Goal: Task Accomplishment & Management: Use online tool/utility

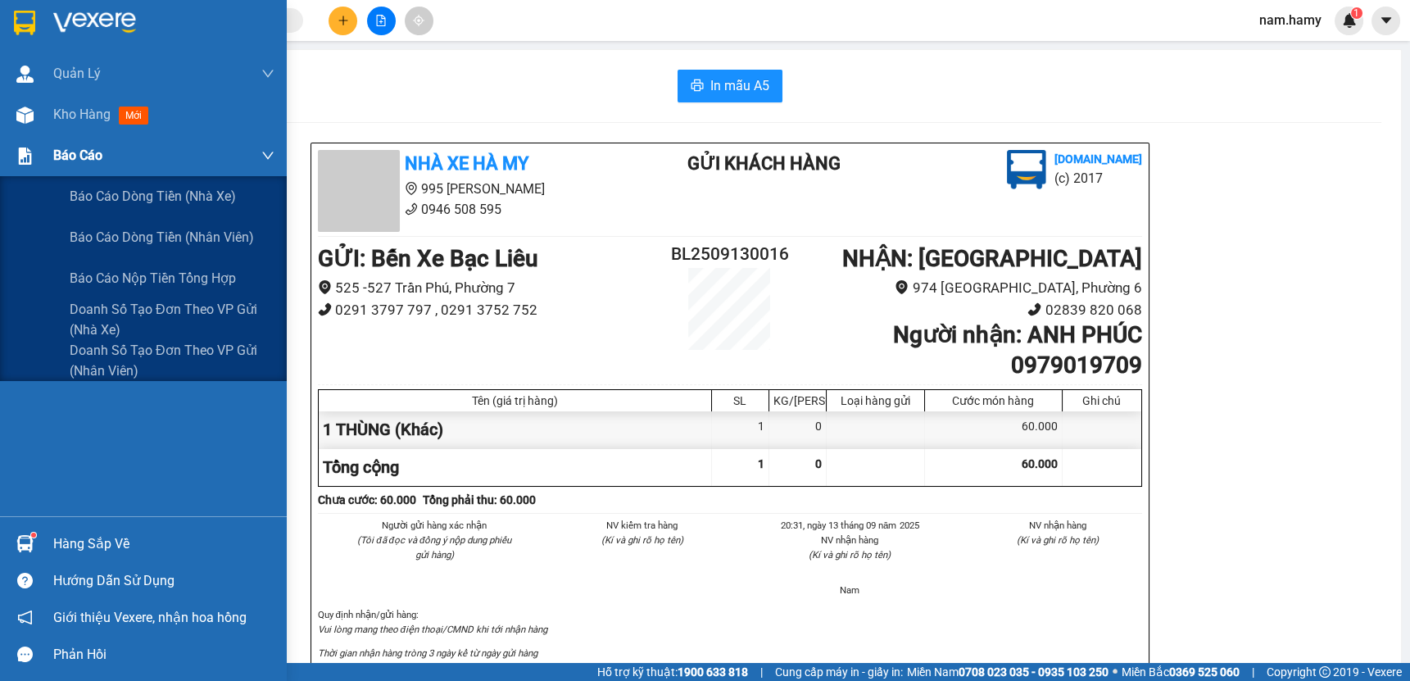
click at [66, 153] on span "Báo cáo" at bounding box center [77, 155] width 49 height 20
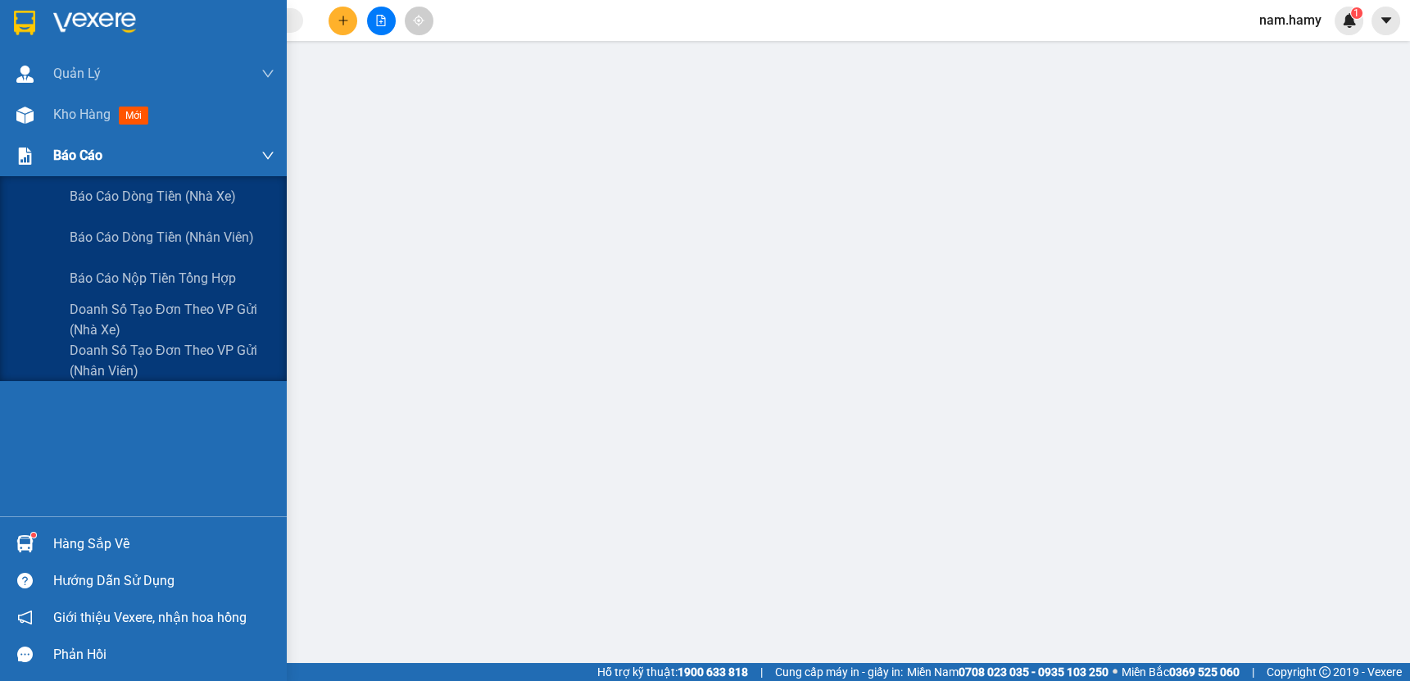
click at [67, 155] on span "Báo cáo" at bounding box center [77, 155] width 49 height 20
click at [134, 354] on span "Doanh số tạo đơn theo VP gửi (nhân viên)" at bounding box center [172, 360] width 205 height 41
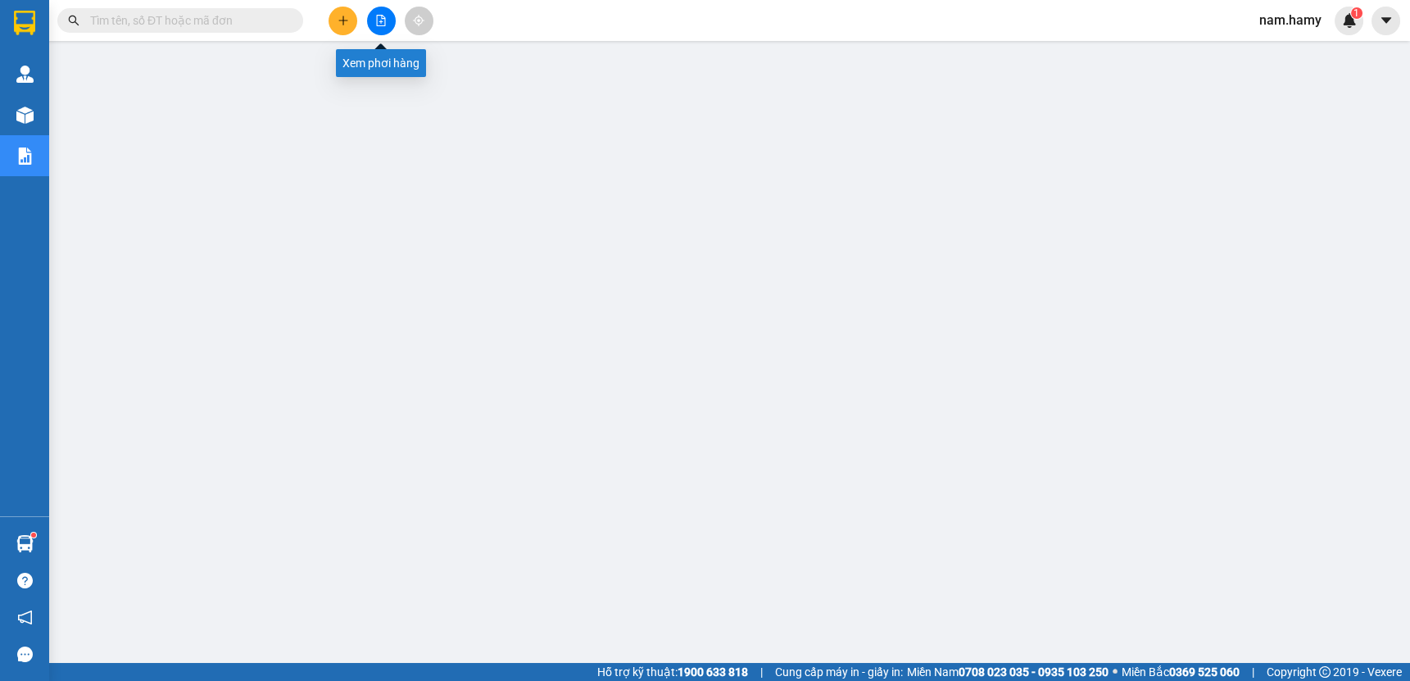
click at [368, 26] on button at bounding box center [381, 21] width 29 height 29
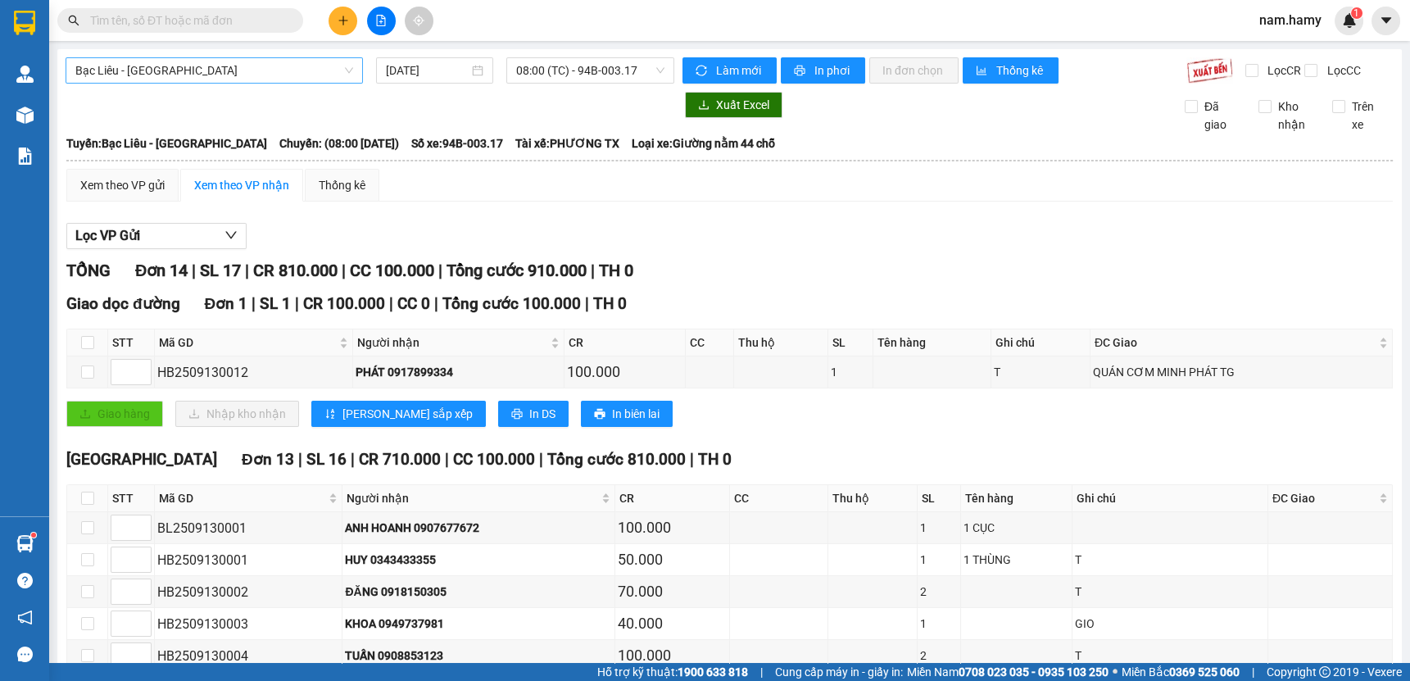
click at [305, 62] on span "Bạc Liêu - [GEOGRAPHIC_DATA]" at bounding box center [214, 70] width 278 height 25
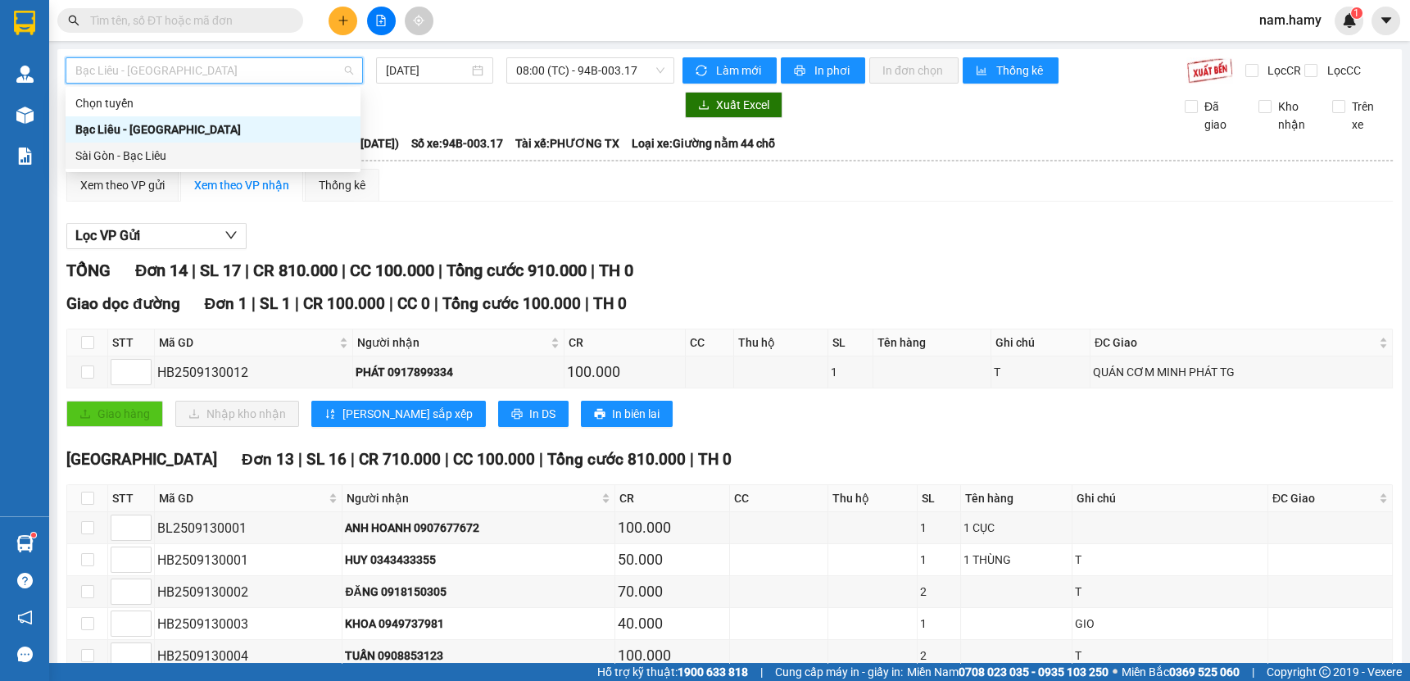
click at [229, 147] on div "Sài Gòn - Bạc Liêu" at bounding box center [212, 156] width 275 height 18
type input "[DATE]"
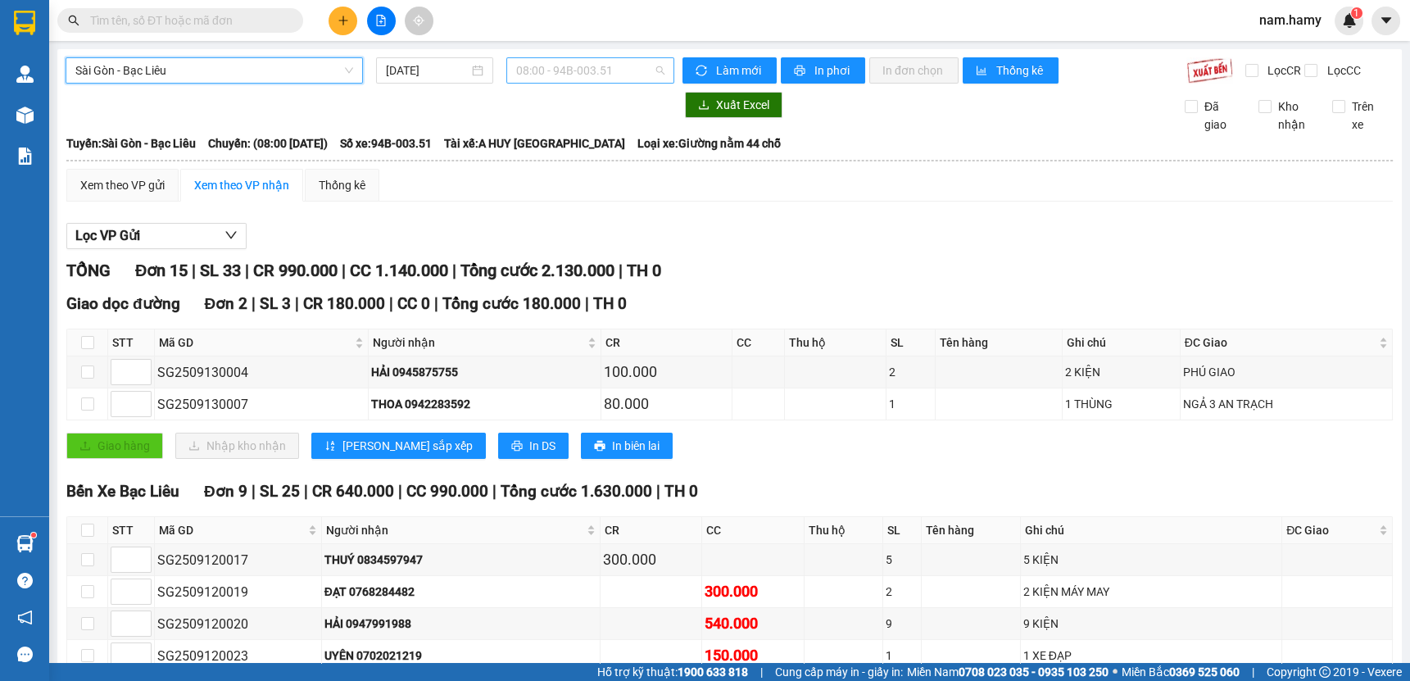
click at [572, 83] on div "08:00 - 94B-003.51" at bounding box center [590, 70] width 168 height 26
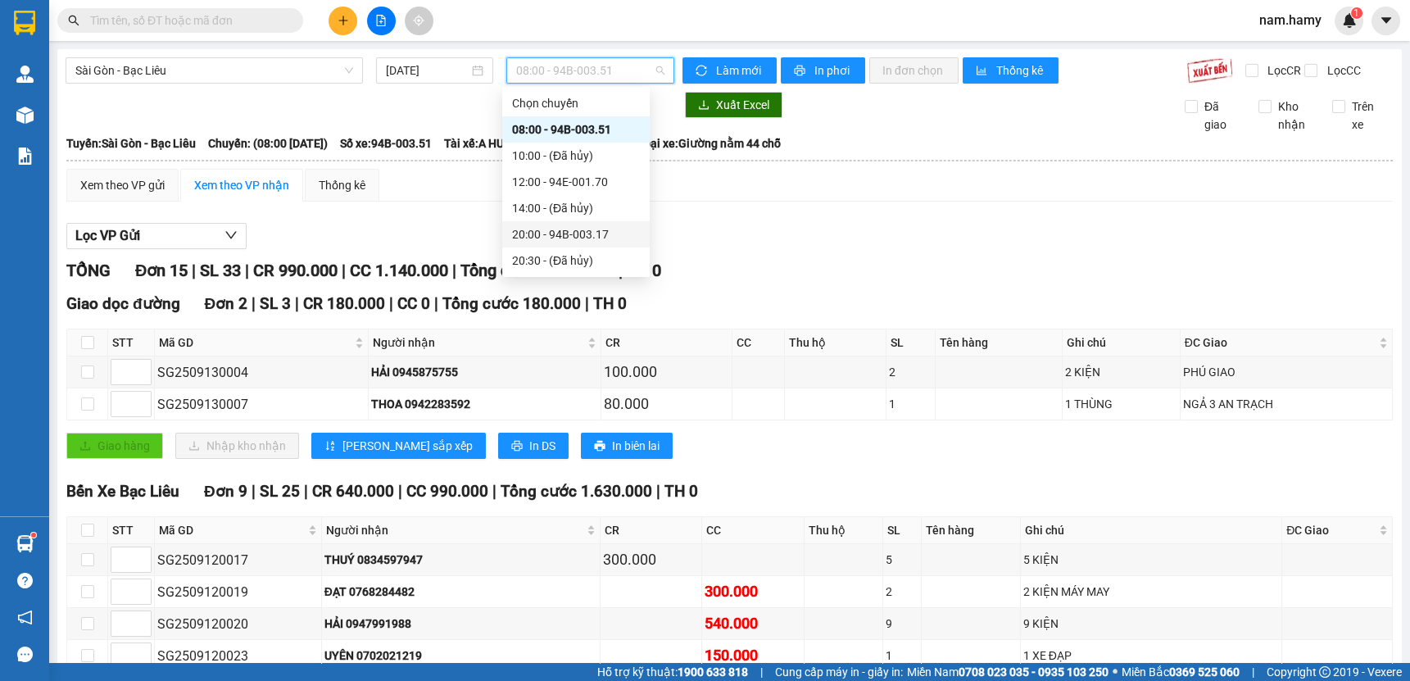
scroll to position [223, 0]
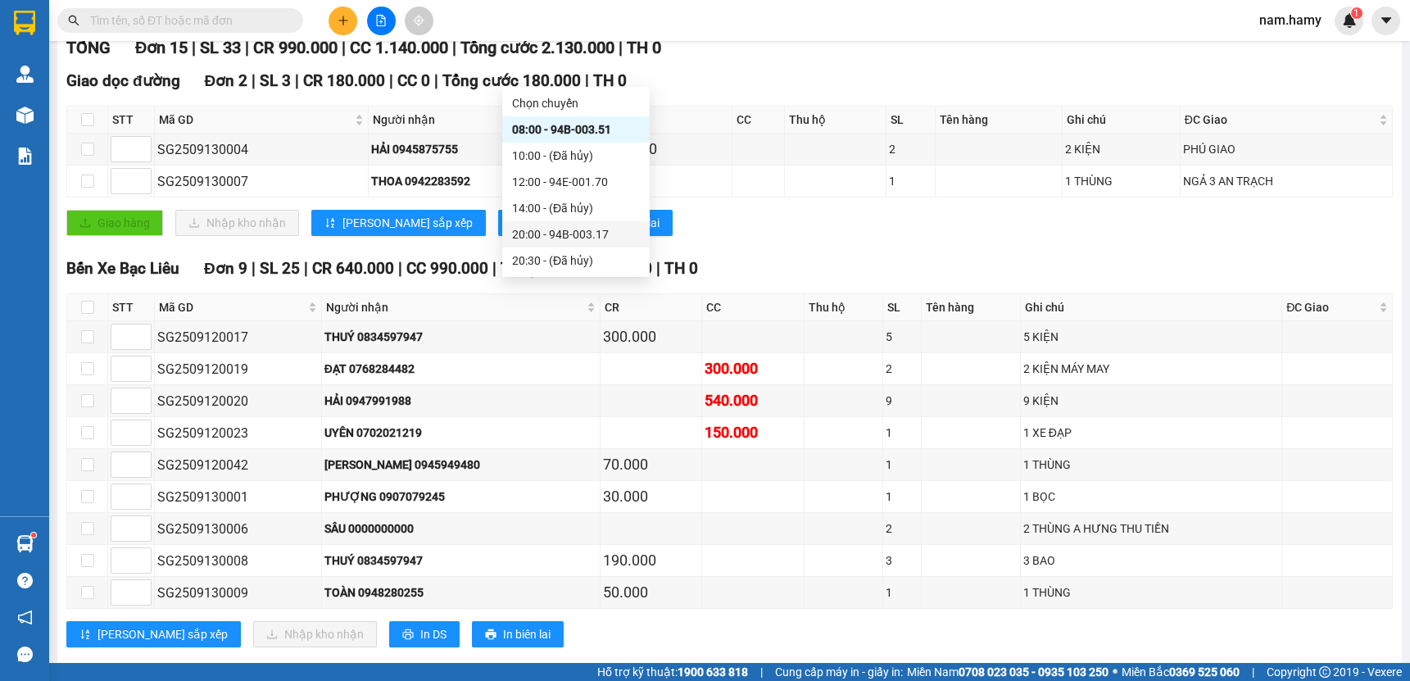
click at [562, 235] on div "20:00 - 94B-003.17" at bounding box center [576, 234] width 128 height 18
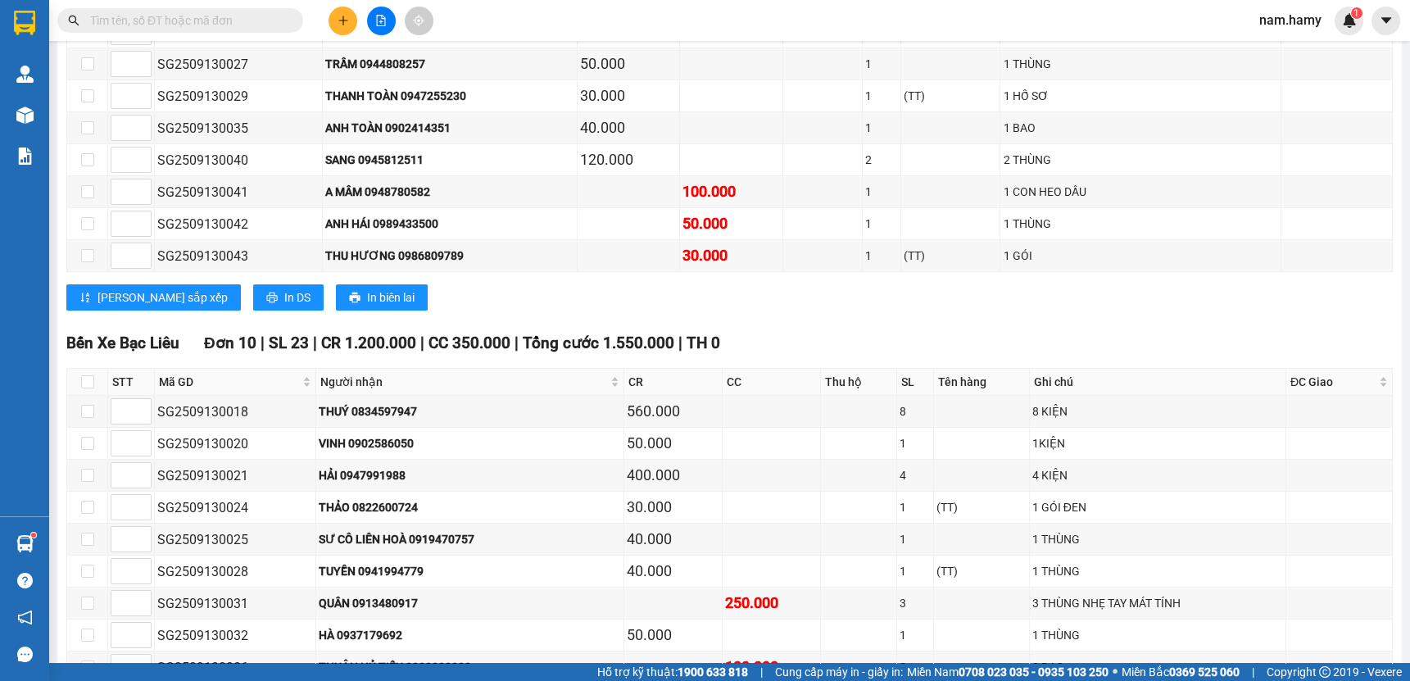
scroll to position [595, 0]
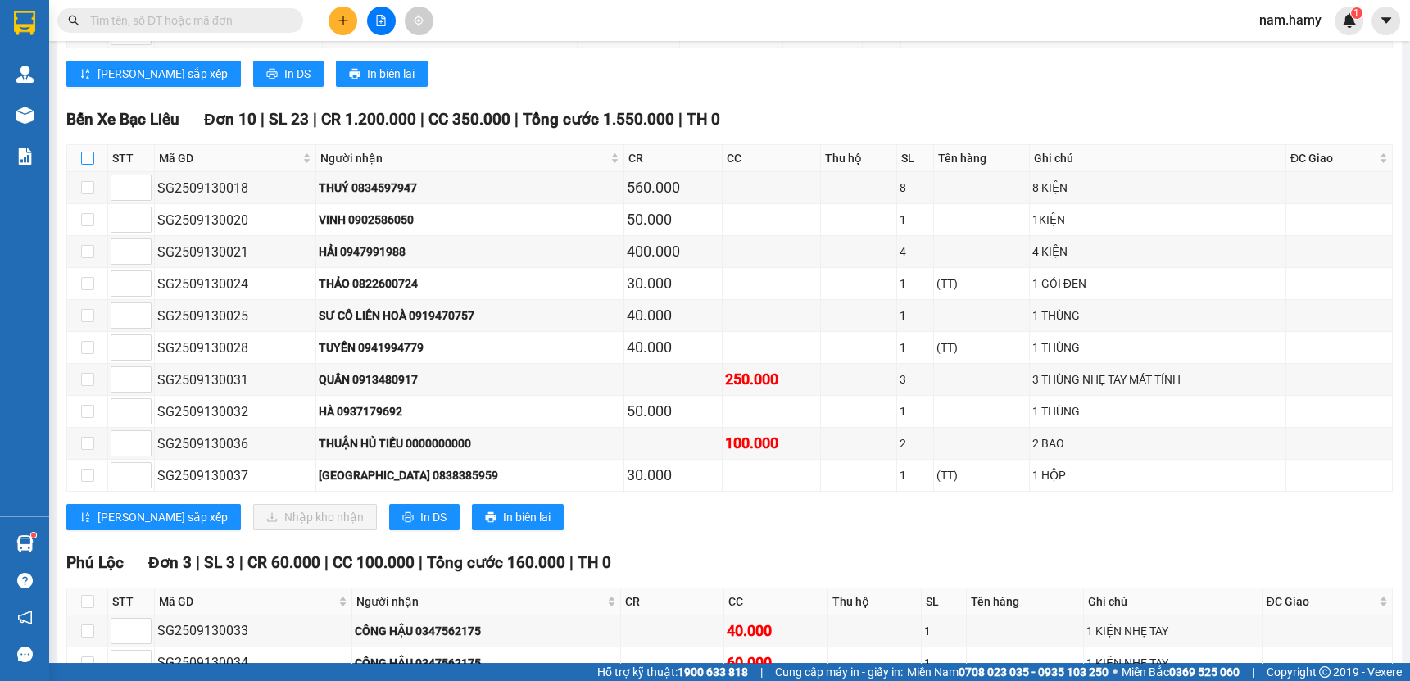
click at [85, 165] on input "checkbox" at bounding box center [87, 158] width 13 height 13
checkbox input "true"
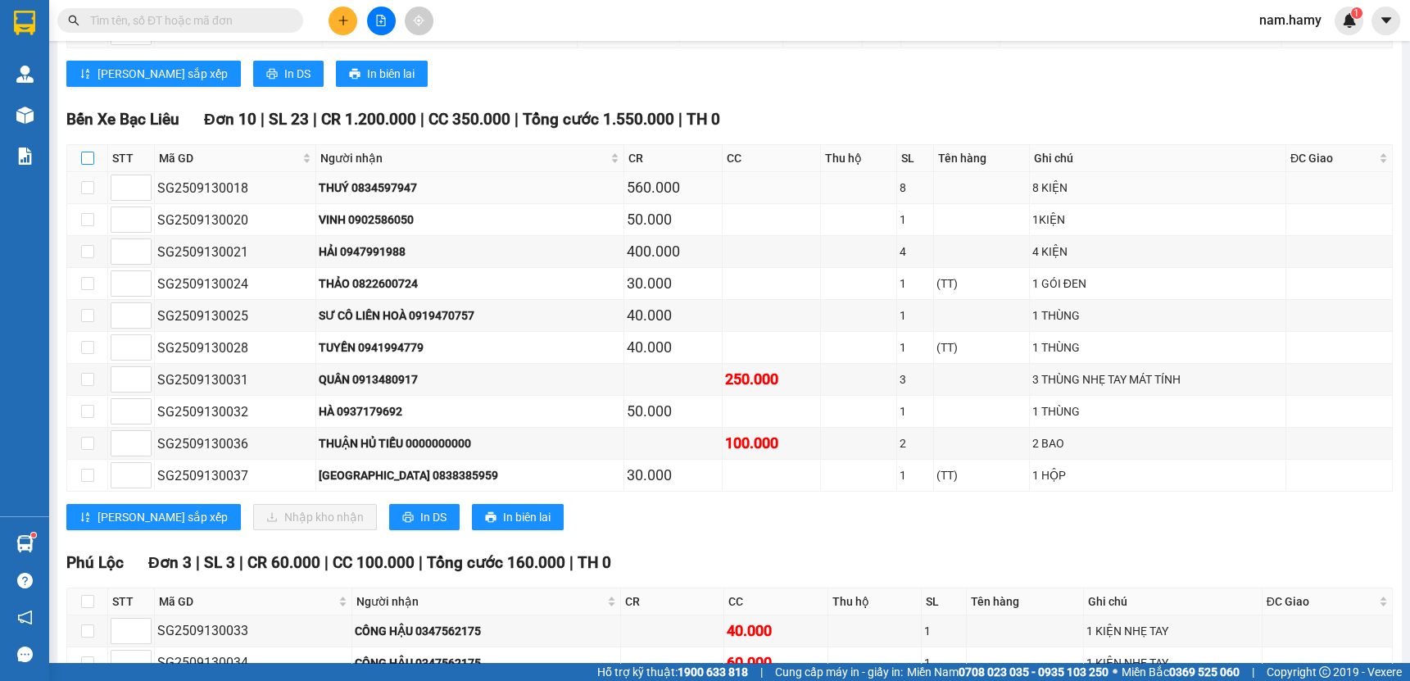
checkbox input "true"
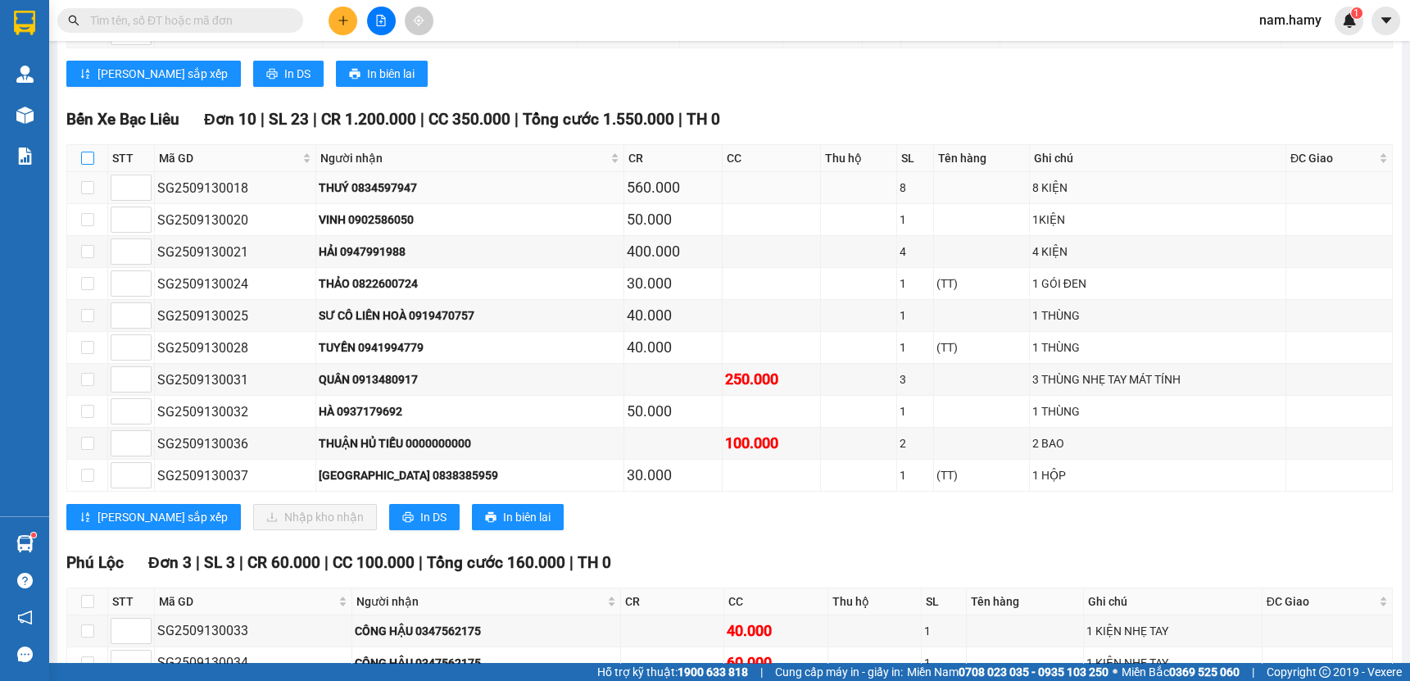
checkbox input "true"
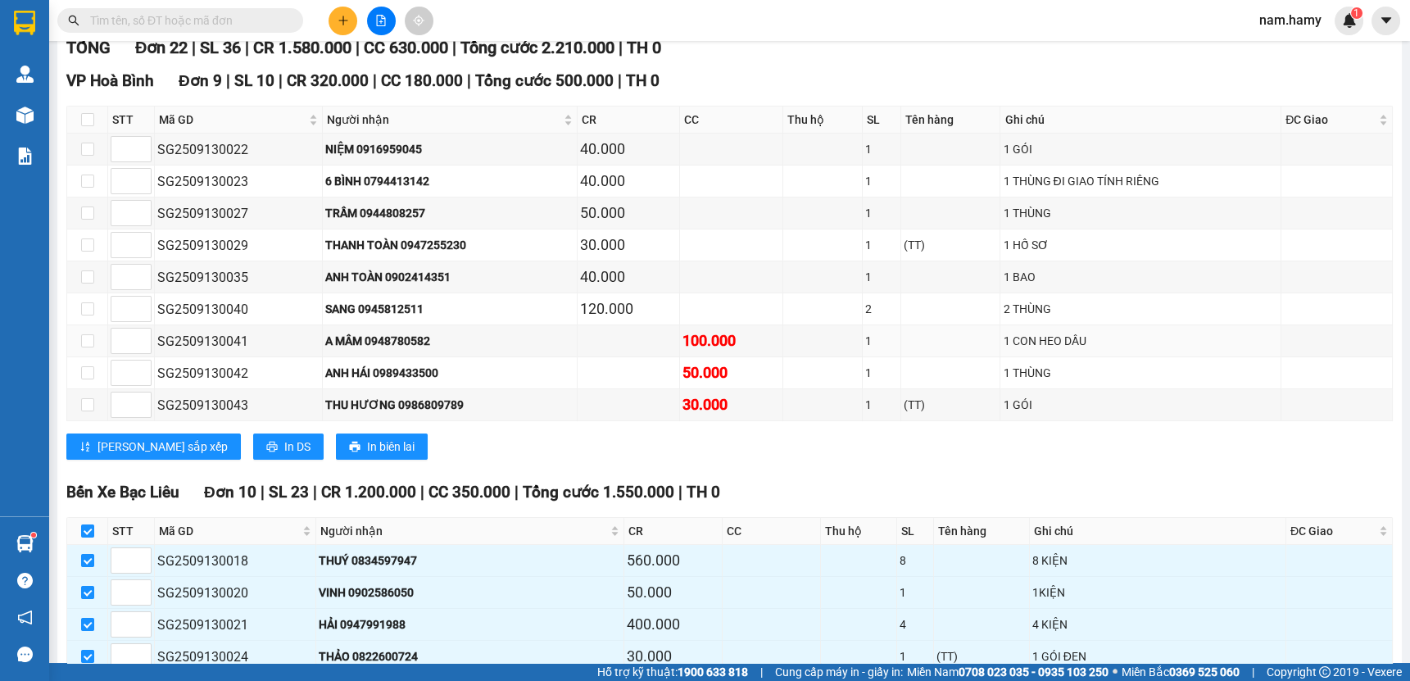
scroll to position [0, 0]
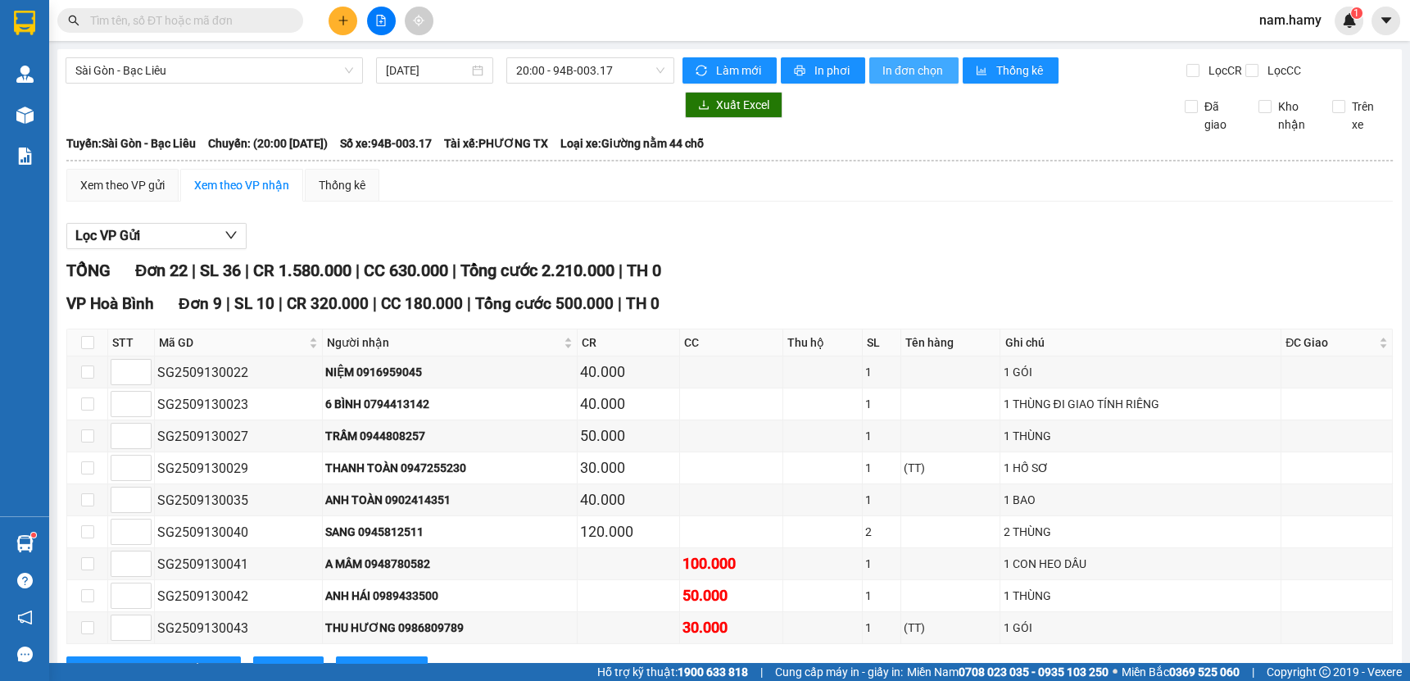
click at [926, 74] on span "In đơn chọn" at bounding box center [913, 70] width 63 height 18
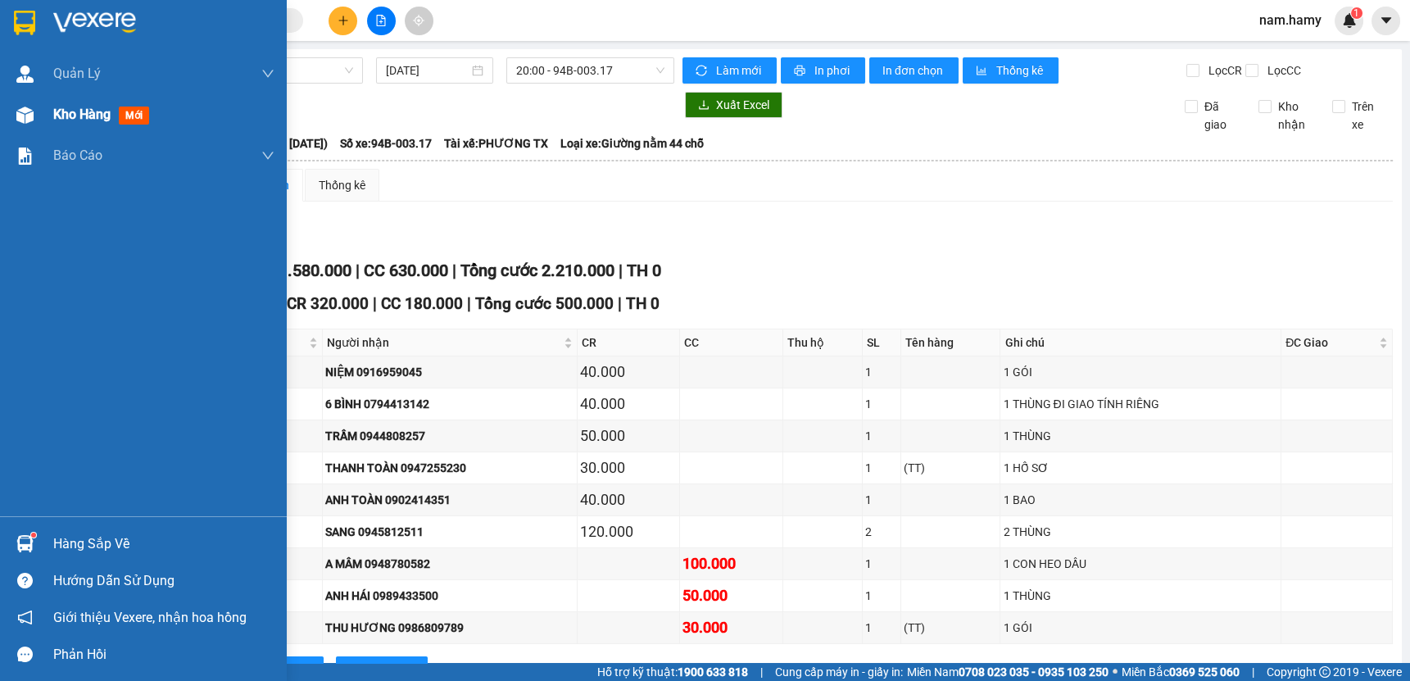
click at [89, 120] on span "Kho hàng" at bounding box center [81, 114] width 57 height 16
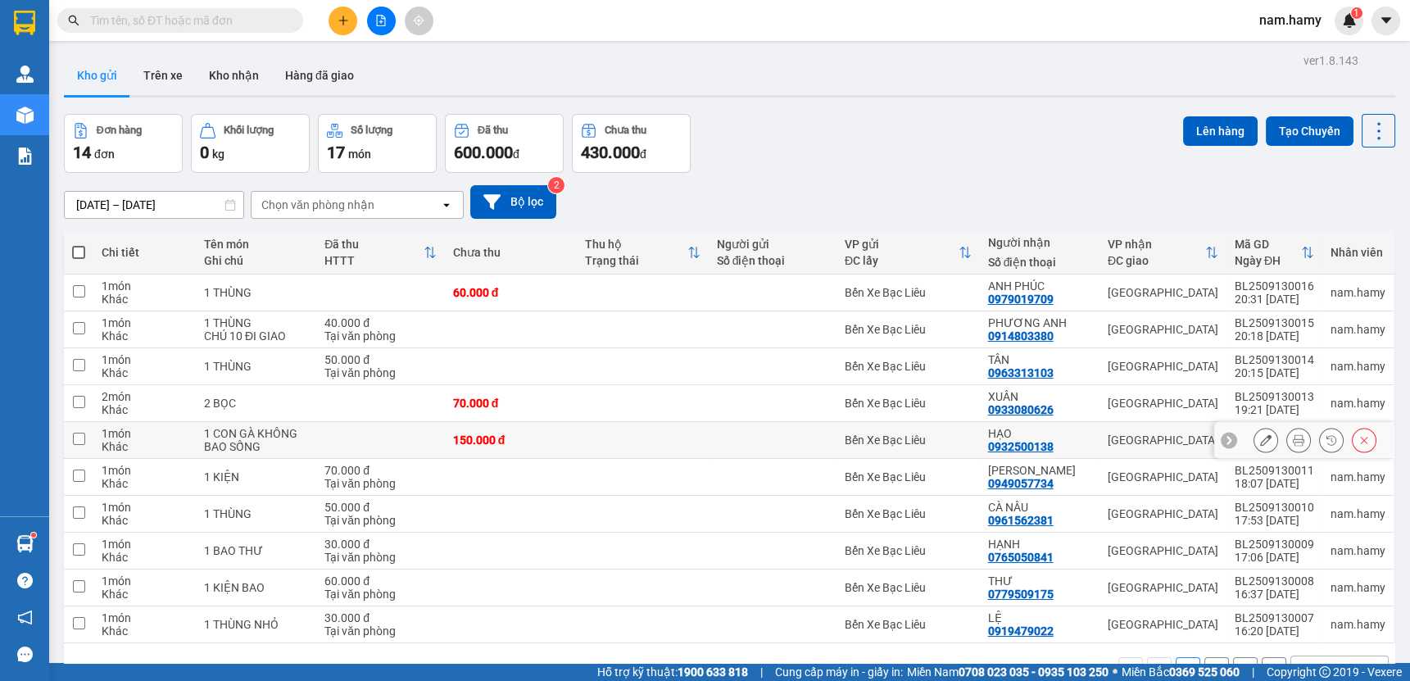
scroll to position [75, 0]
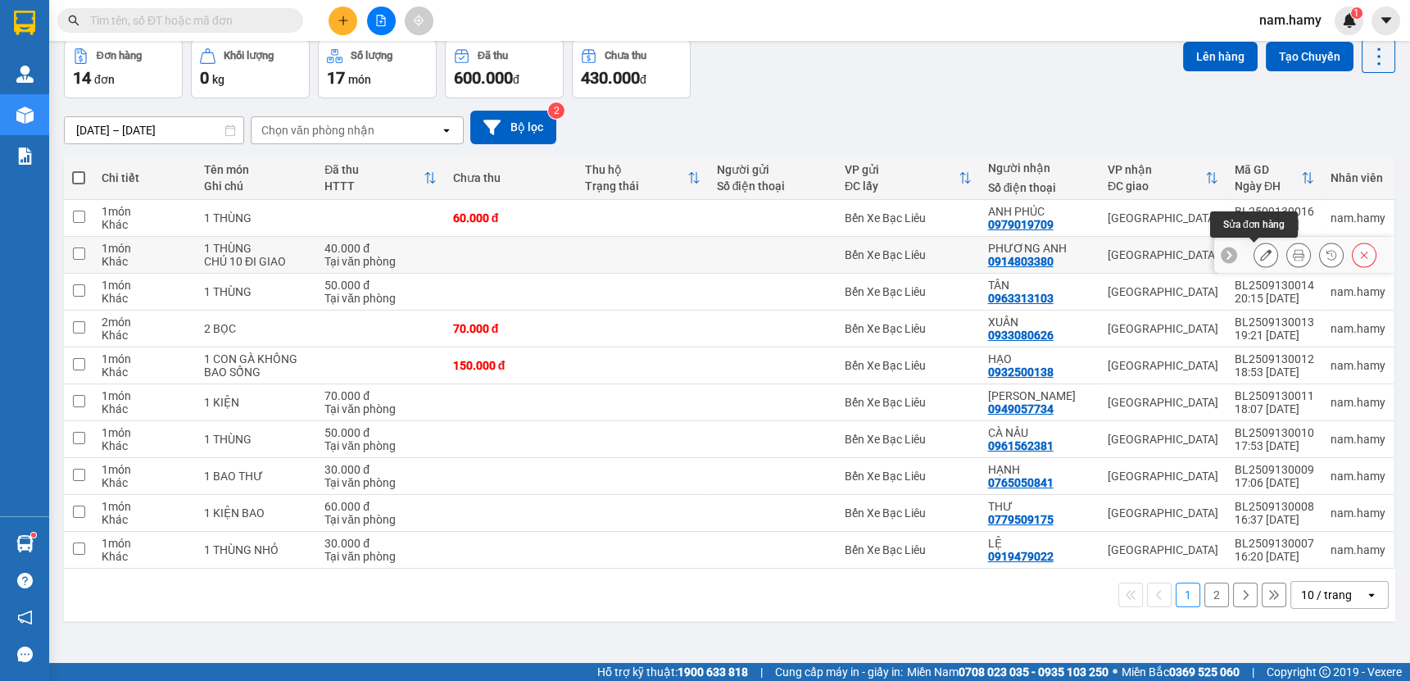
click at [1260, 249] on icon at bounding box center [1265, 254] width 11 height 11
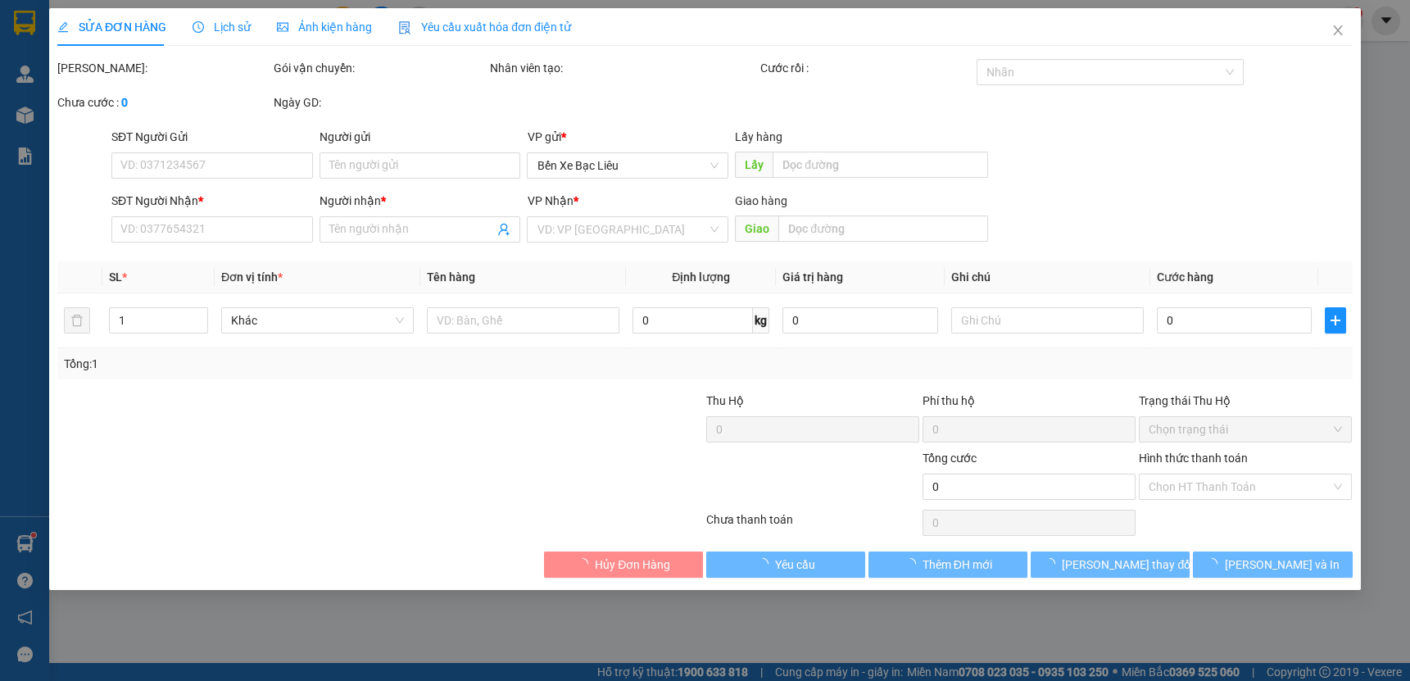
type input "0914803380"
type input "PHƯƠNG ANH"
type input "40.000"
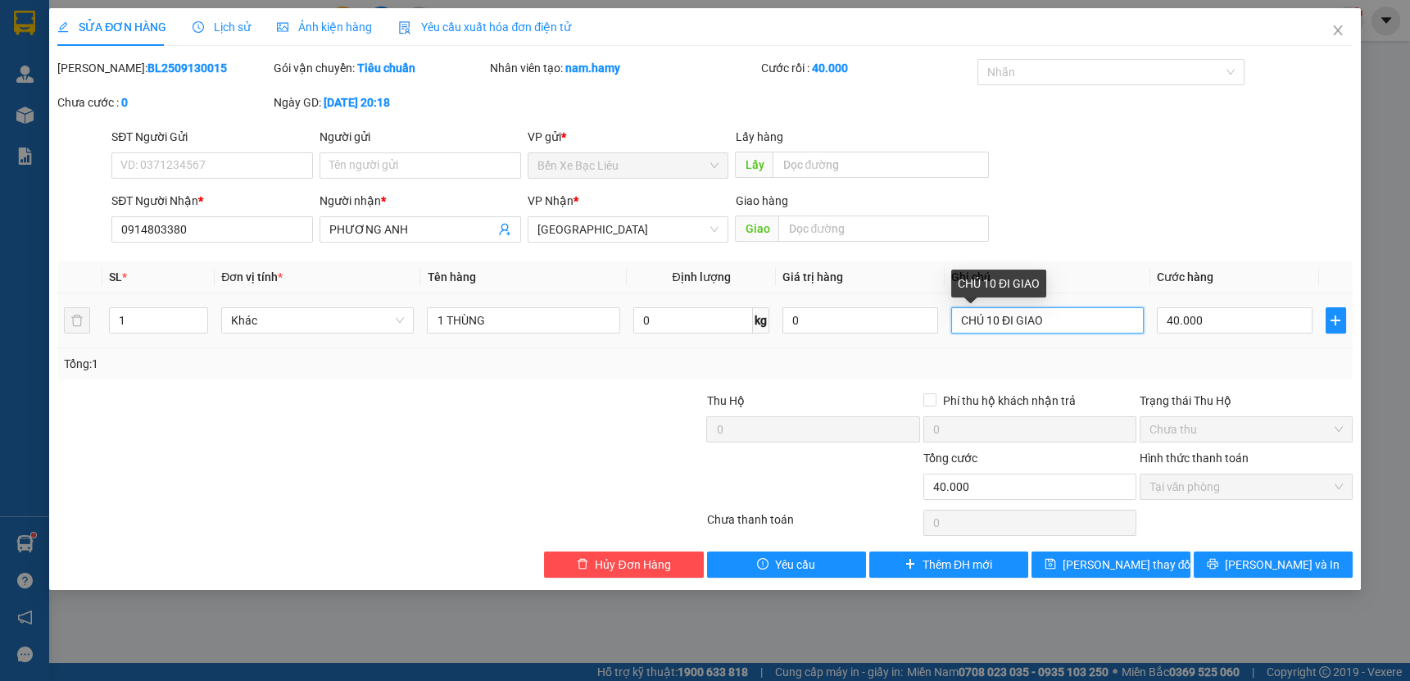
click at [1045, 319] on input "CHÚ 10 ĐI GIAO" at bounding box center [1047, 320] width 192 height 26
type input "CHÚ 10 ĐI GIAO BAO NHIÊU TIỀN ĐIỆN BÁO CHO HAY"
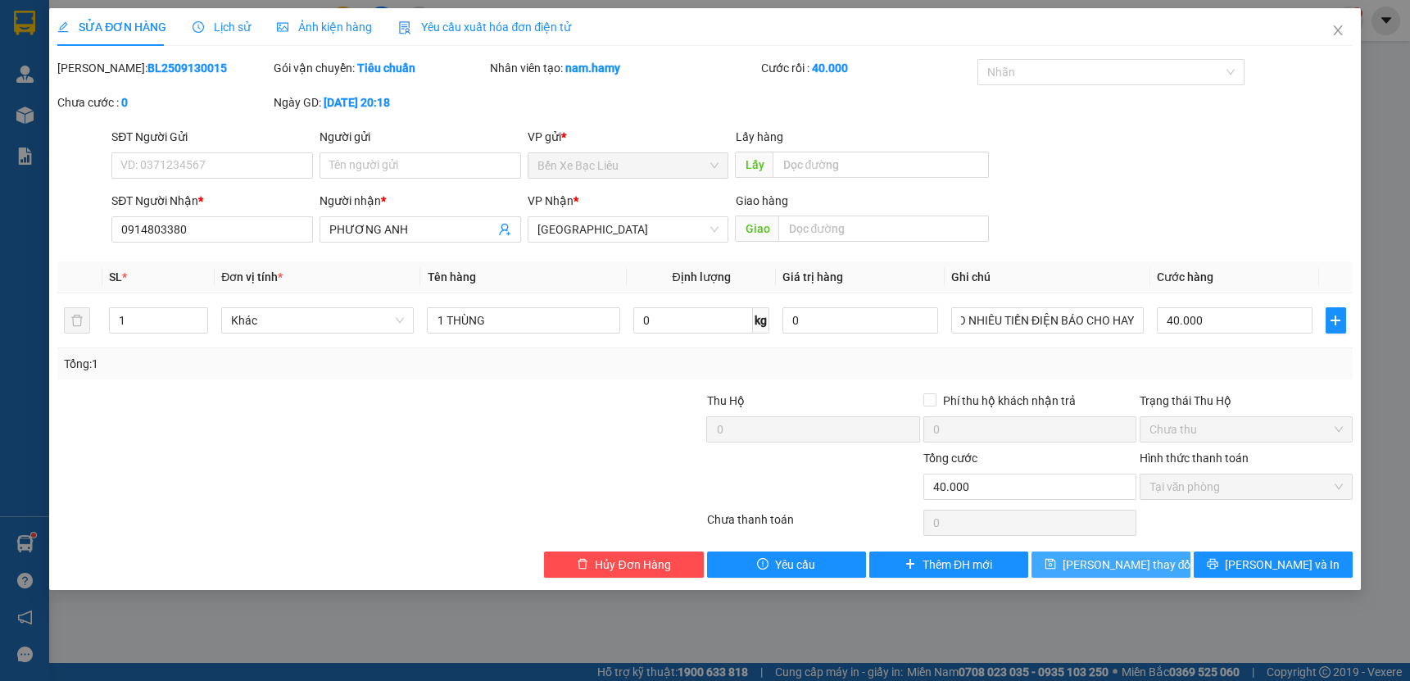
scroll to position [0, 0]
click at [1162, 565] on button "[PERSON_NAME] thay đổi" at bounding box center [1110, 564] width 159 height 26
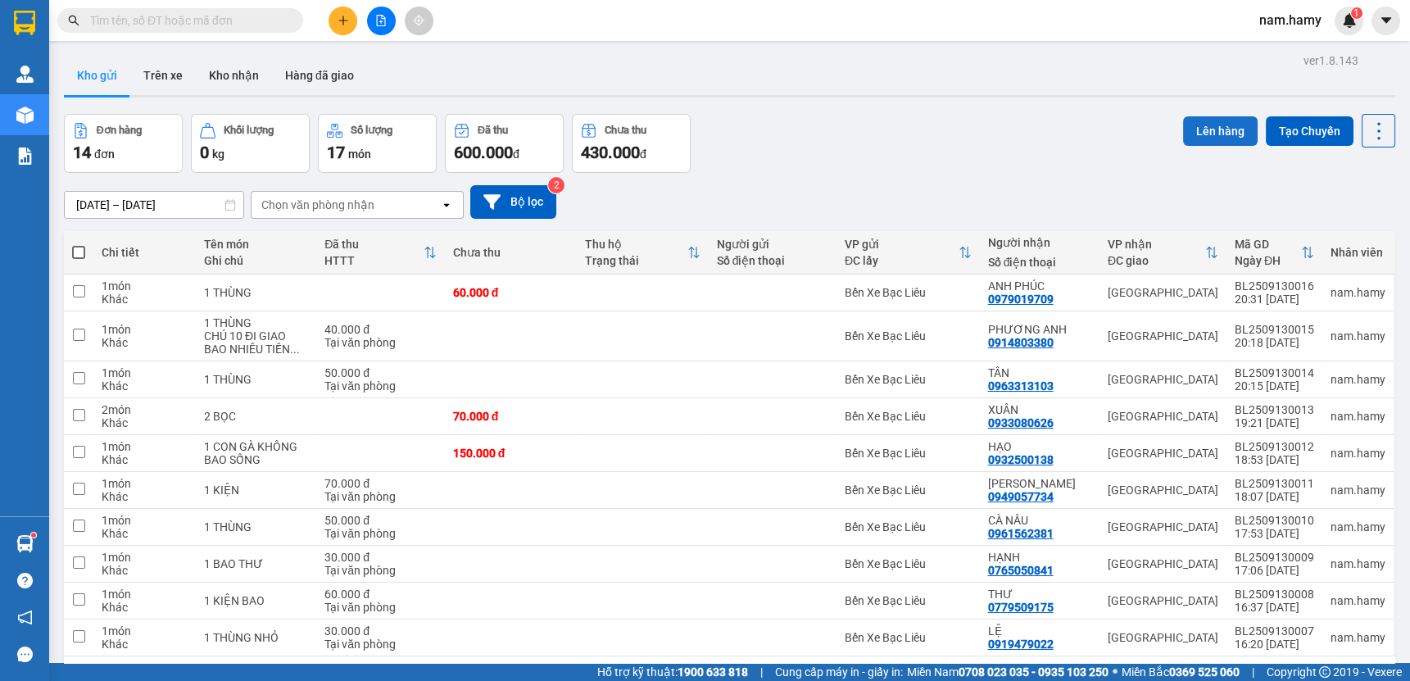
click at [1196, 120] on button "Lên hàng" at bounding box center [1220, 130] width 75 height 29
click at [84, 269] on th at bounding box center [78, 252] width 29 height 43
click at [83, 257] on span at bounding box center [78, 252] width 13 height 13
click at [79, 244] on input "checkbox" at bounding box center [79, 244] width 0 height 0
checkbox input "true"
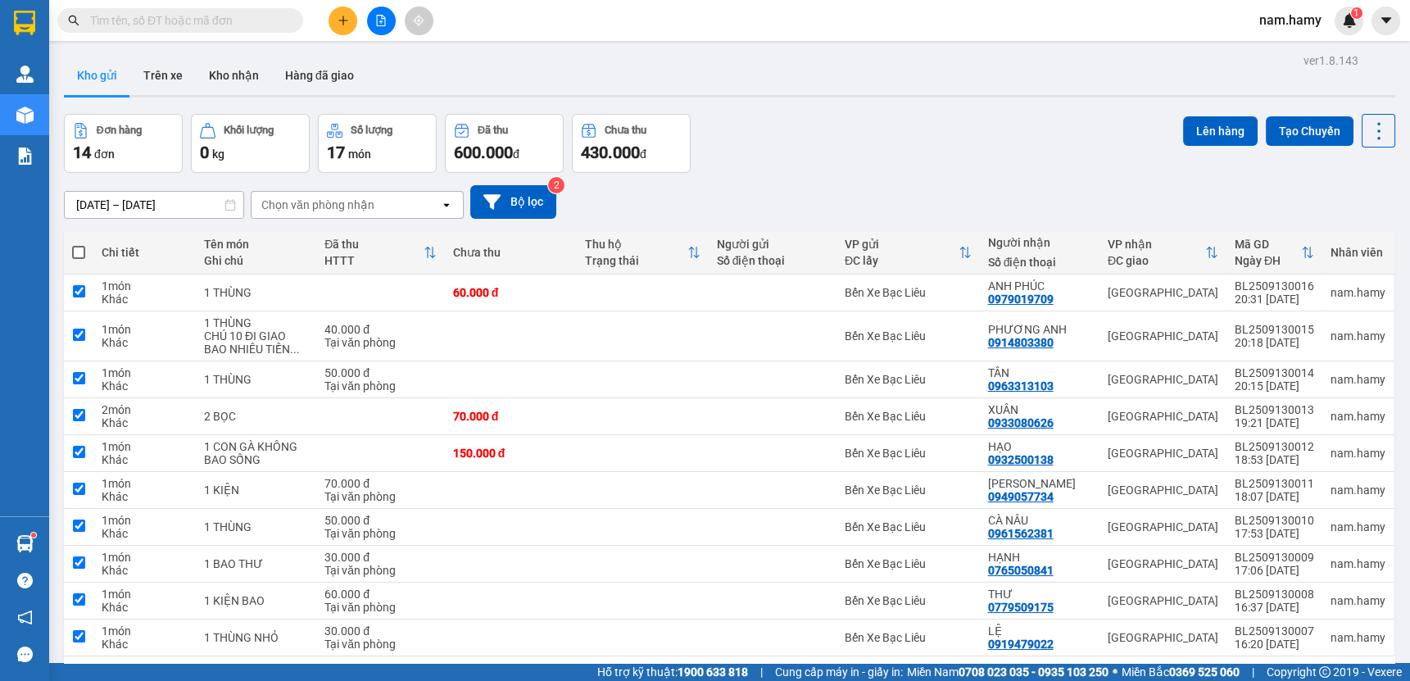
checkbox input "true"
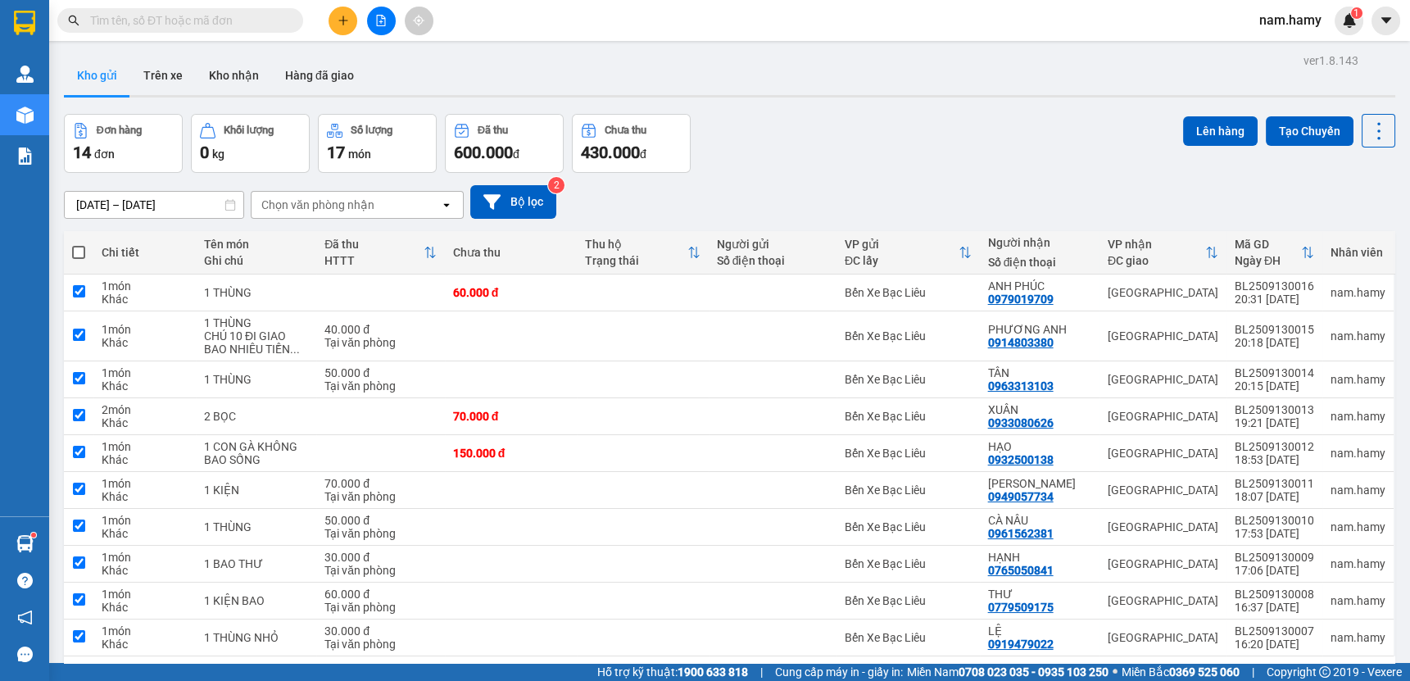
checkbox input "true"
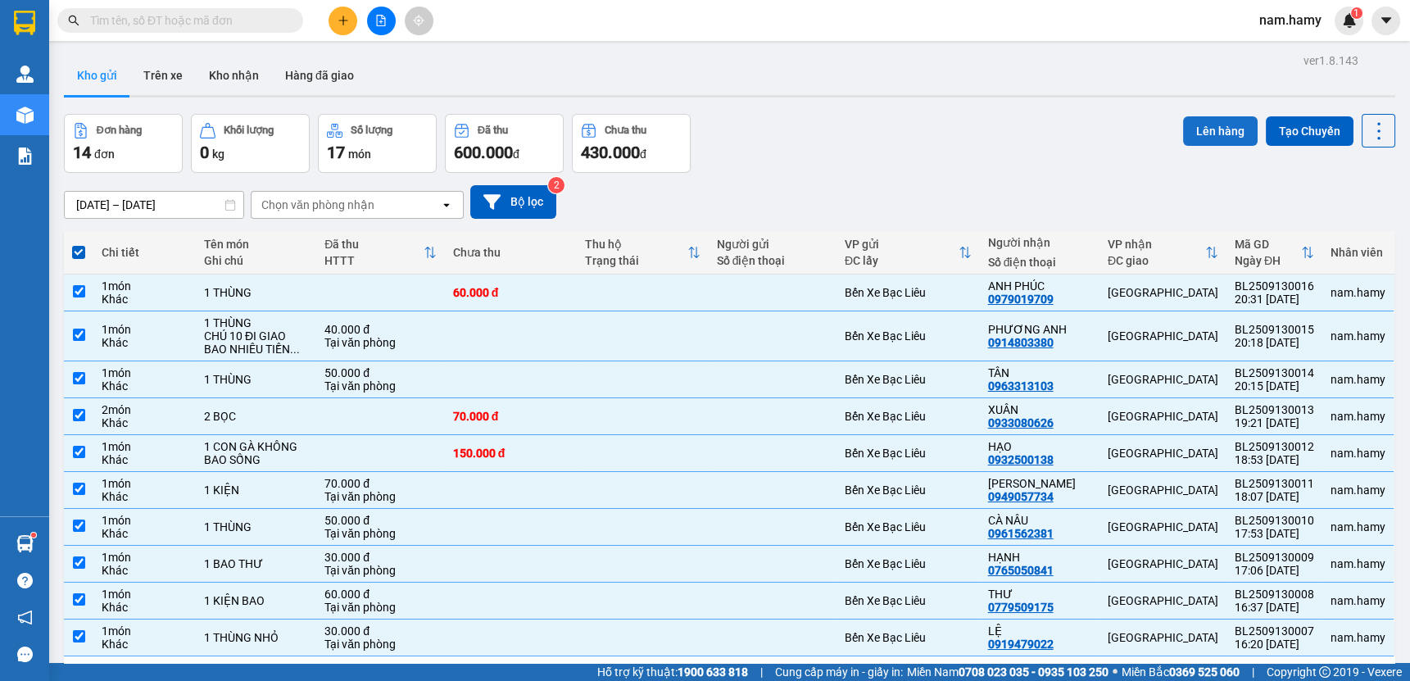
click at [1226, 136] on button "Lên hàng" at bounding box center [1220, 130] width 75 height 29
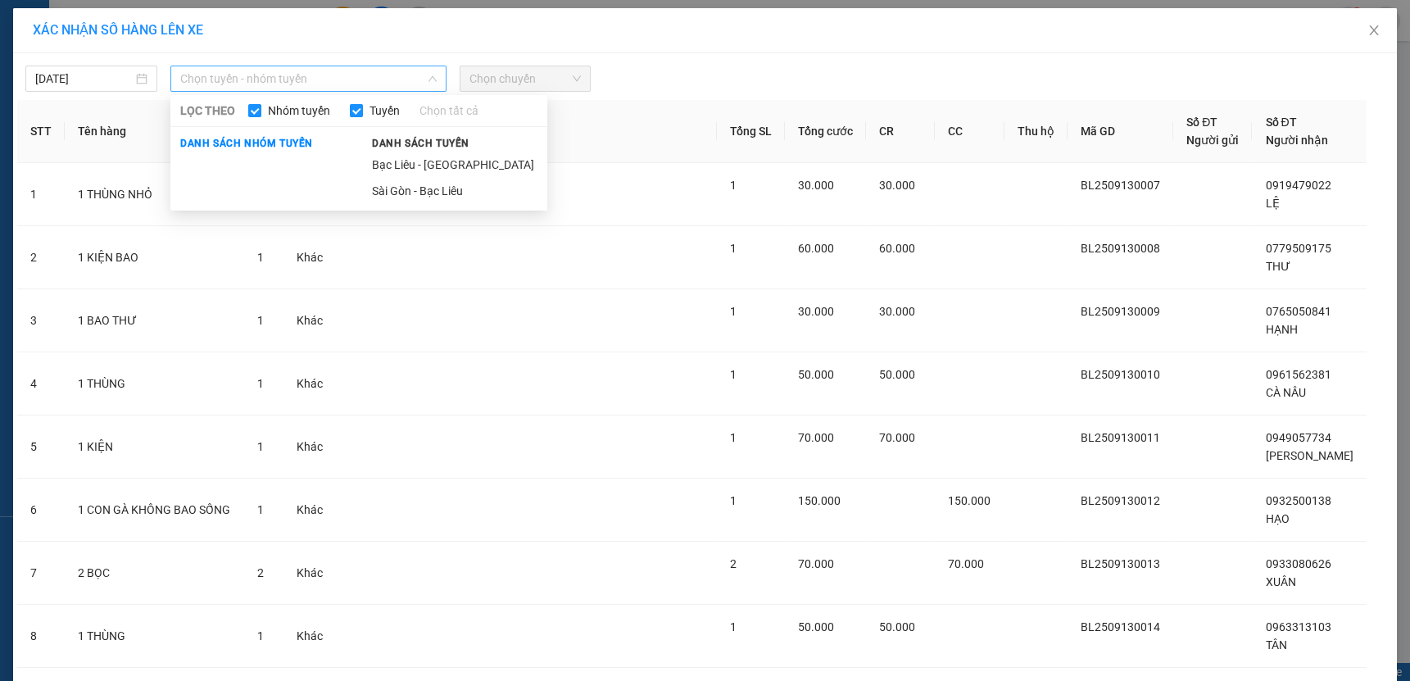
click at [392, 79] on span "Chọn tuyến - nhóm tuyến" at bounding box center [308, 78] width 256 height 25
click at [458, 164] on li "Bạc Liêu - [GEOGRAPHIC_DATA]" at bounding box center [454, 165] width 185 height 26
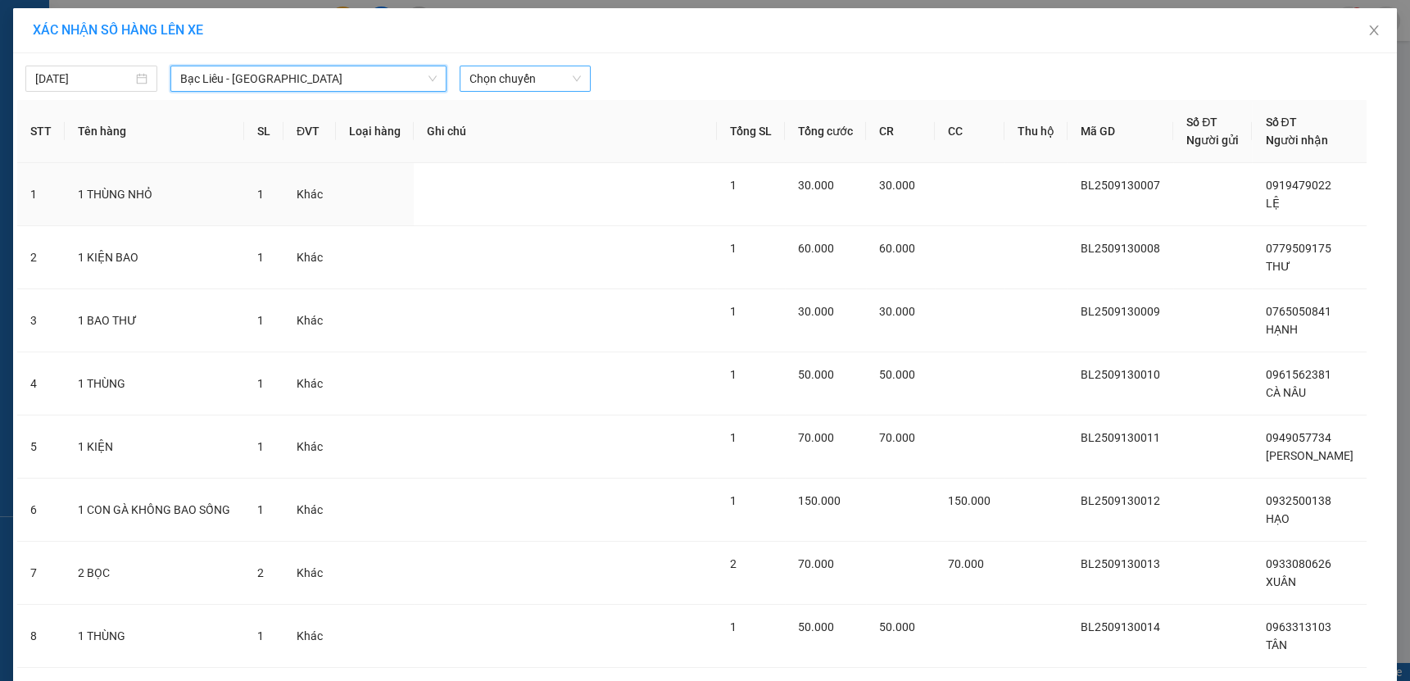
click at [523, 77] on span "Chọn chuyến" at bounding box center [525, 78] width 112 height 25
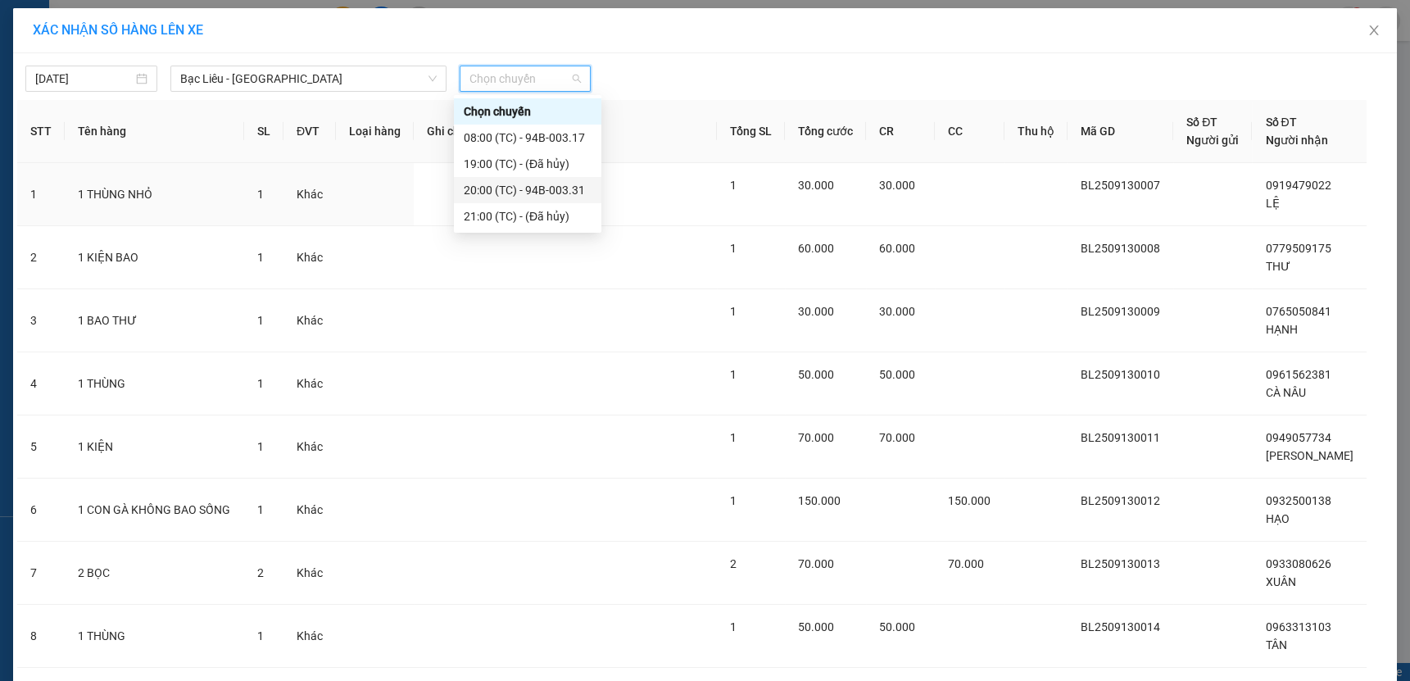
click at [561, 193] on div "20:00 (TC) - 94B-003.31" at bounding box center [528, 190] width 128 height 18
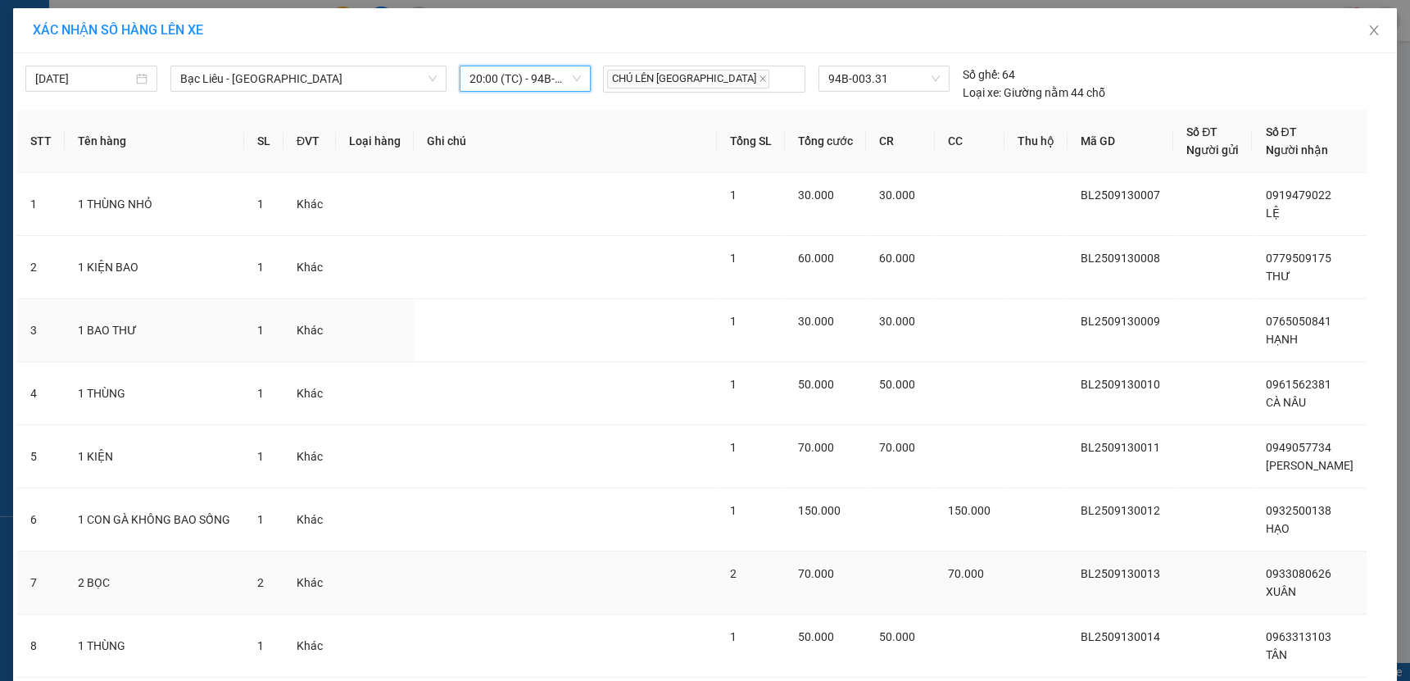
scroll to position [241, 0]
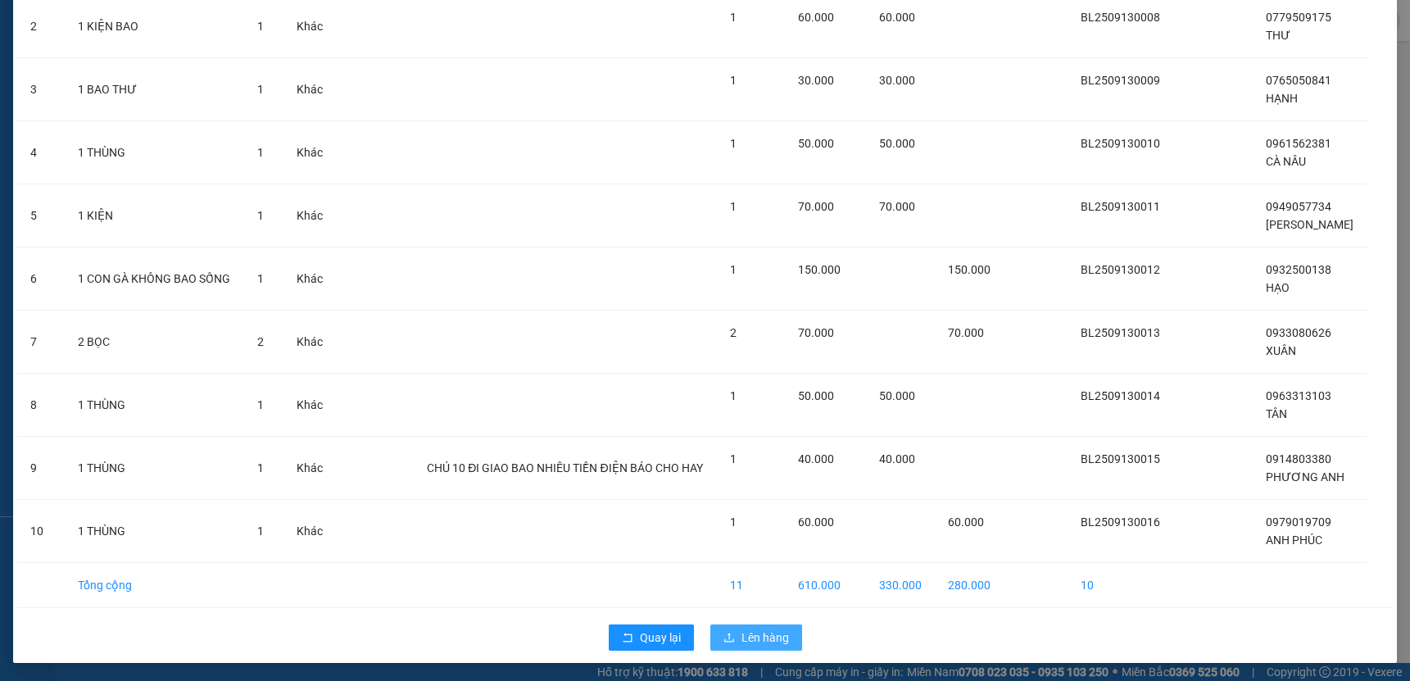
click at [785, 633] on button "Lên hàng" at bounding box center [756, 637] width 92 height 26
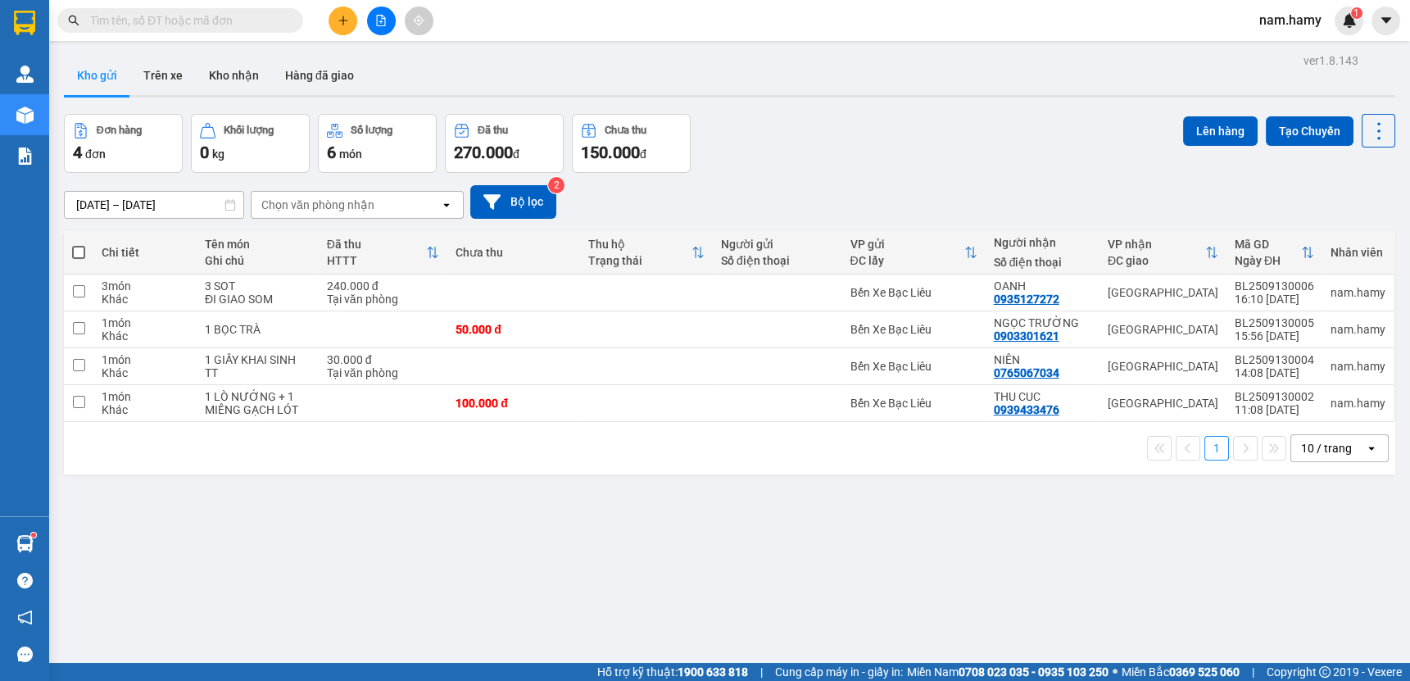
click at [80, 254] on span at bounding box center [78, 252] width 13 height 13
click at [79, 244] on input "checkbox" at bounding box center [79, 244] width 0 height 0
checkbox input "true"
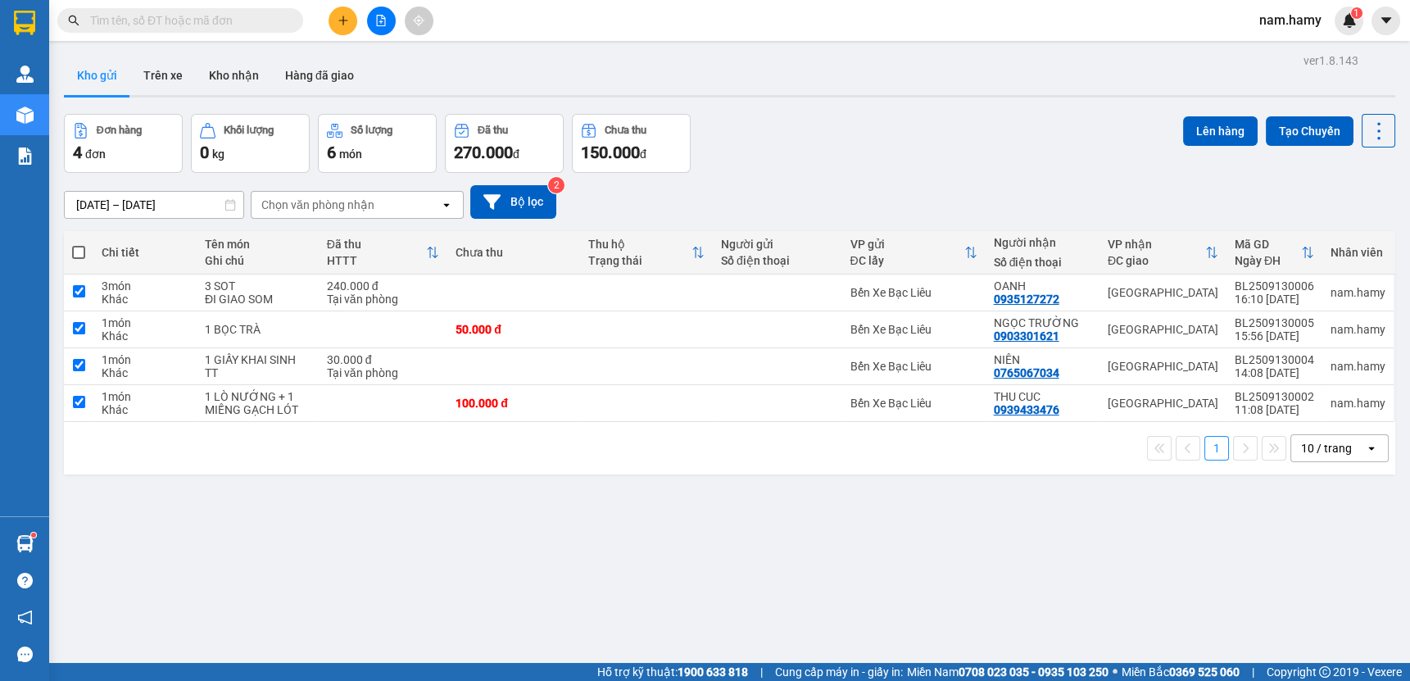
checkbox input "true"
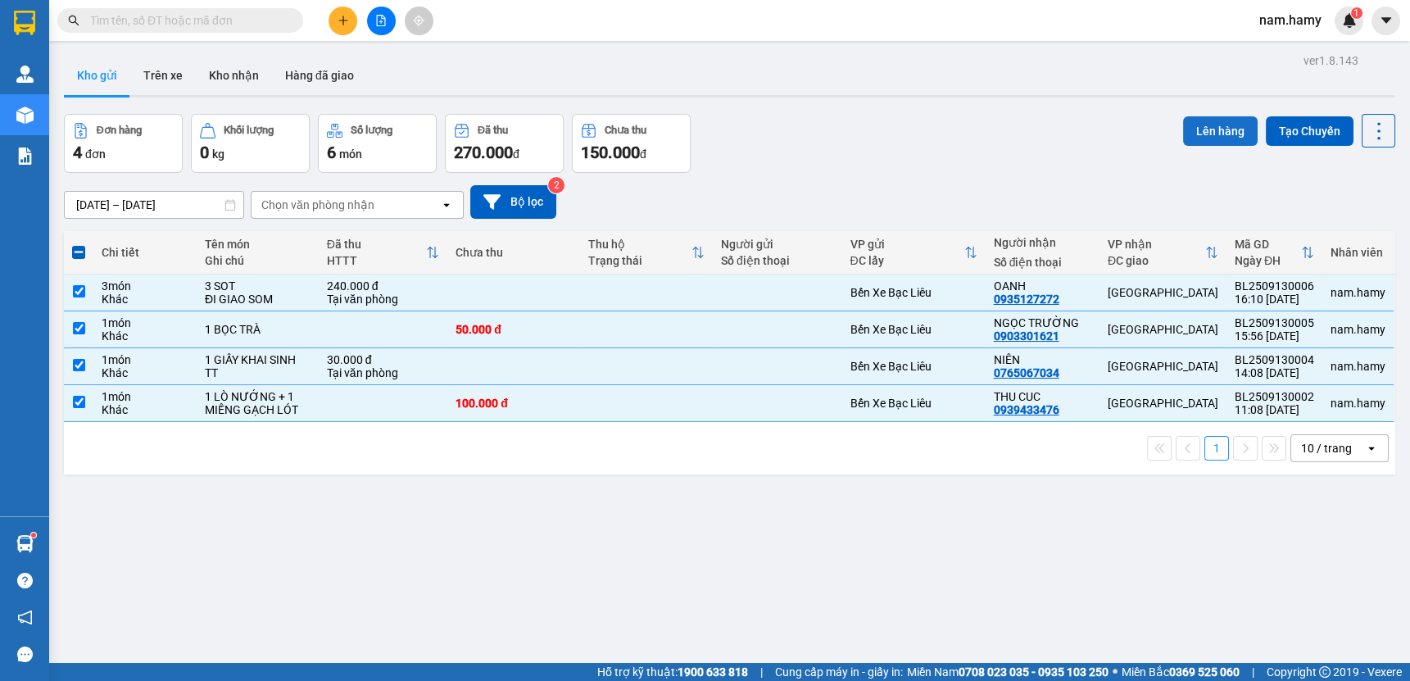
click at [1188, 133] on button "Lên hàng" at bounding box center [1220, 130] width 75 height 29
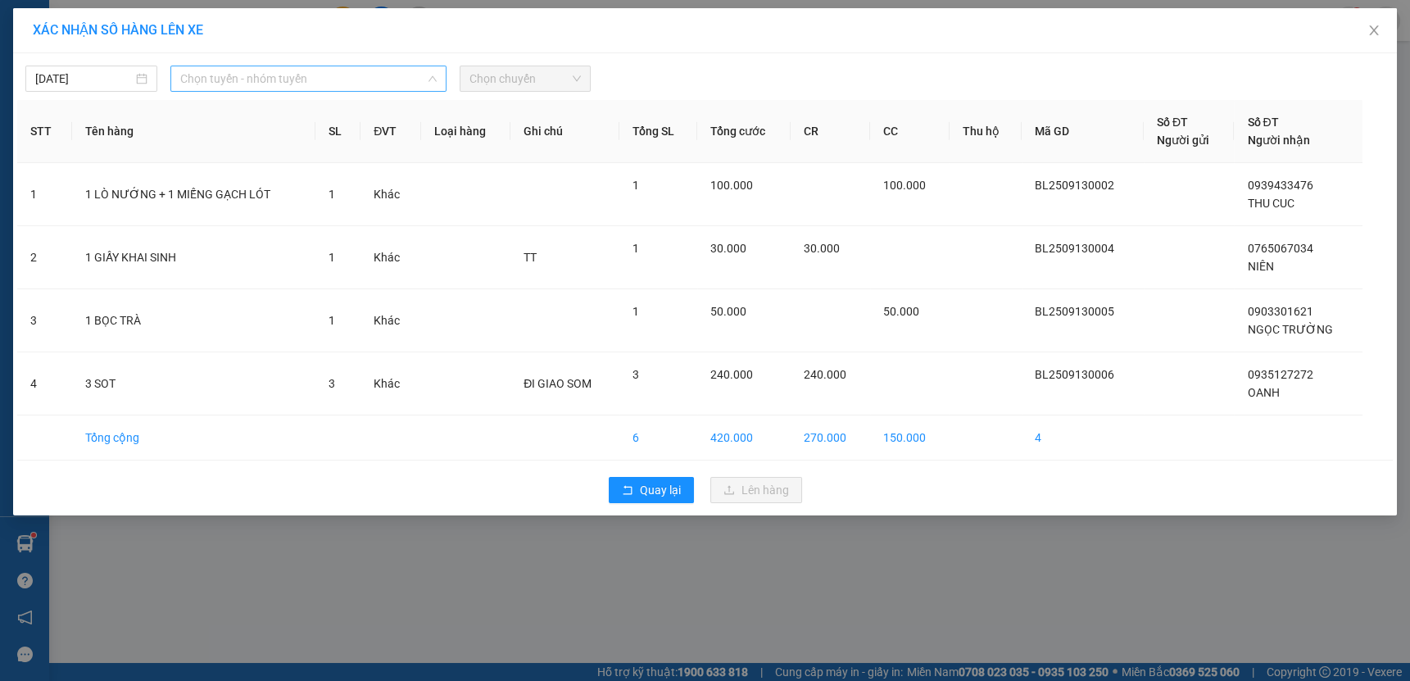
click at [405, 80] on span "Chọn tuyến - nhóm tuyến" at bounding box center [308, 78] width 256 height 25
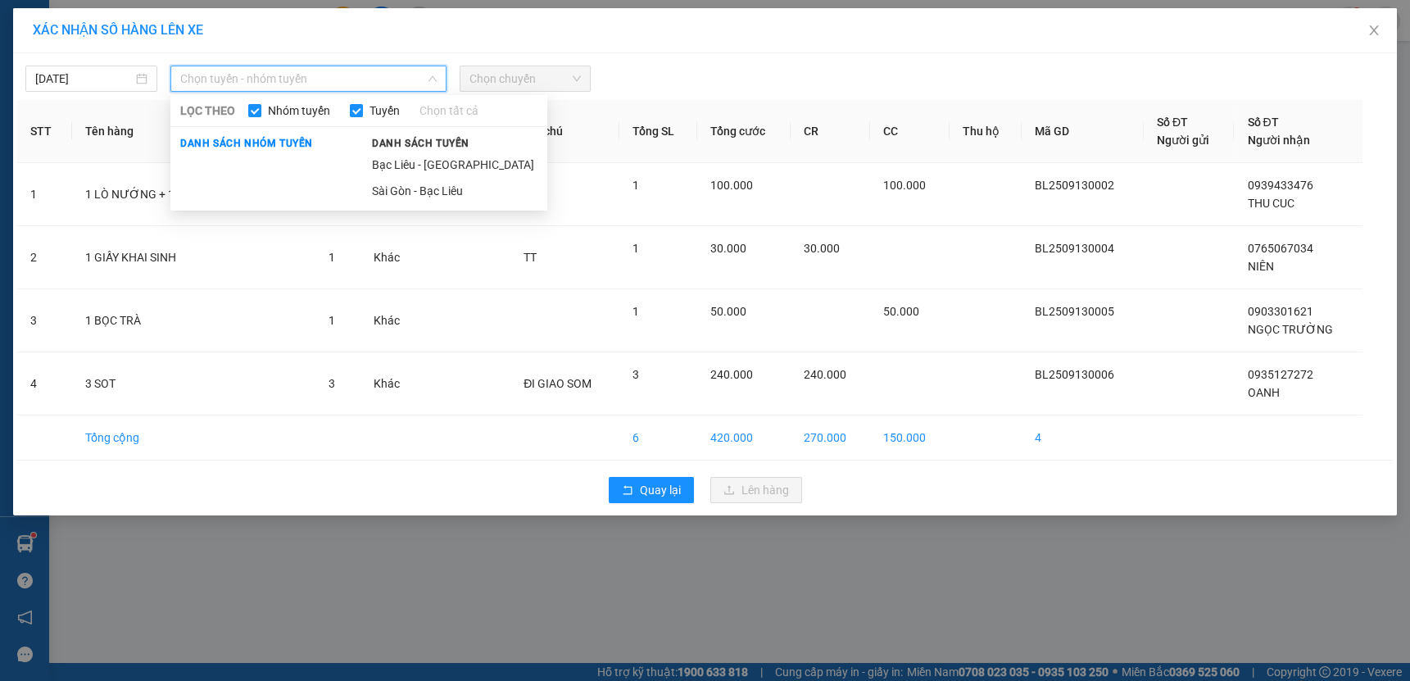
drag, startPoint x: 502, startPoint y: 156, endPoint x: 550, endPoint y: 48, distance: 118.4
click at [503, 156] on li "Bạc Liêu - [GEOGRAPHIC_DATA]" at bounding box center [454, 165] width 185 height 26
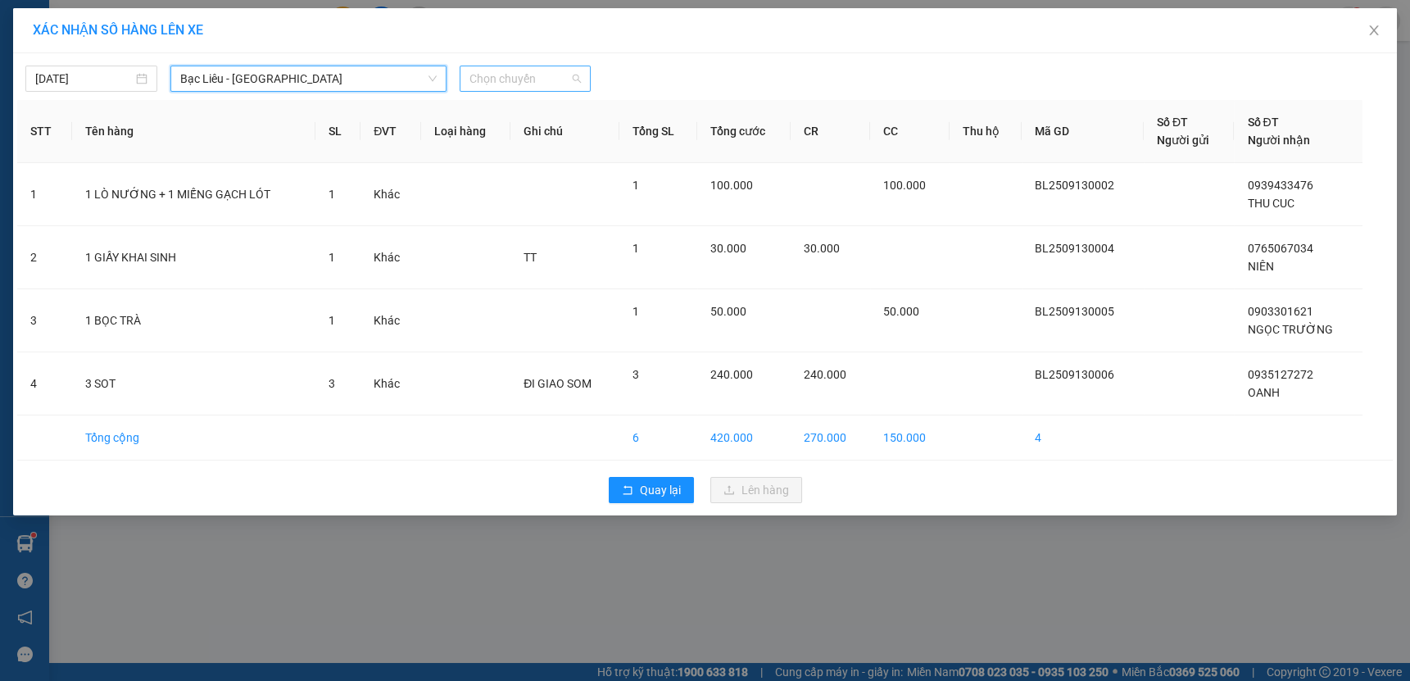
click at [554, 69] on span "Chọn chuyến" at bounding box center [525, 78] width 112 height 25
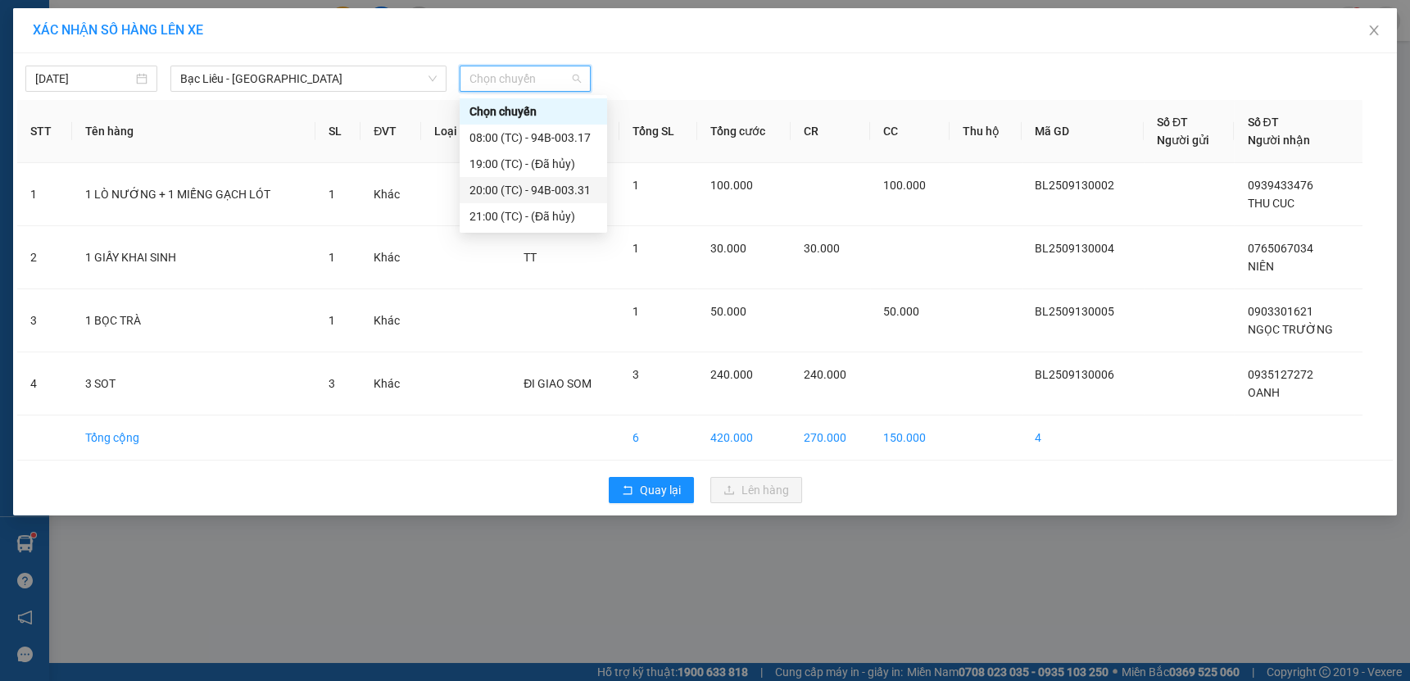
click at [584, 189] on div "20:00 (TC) - 94B-003.31" at bounding box center [533, 190] width 128 height 18
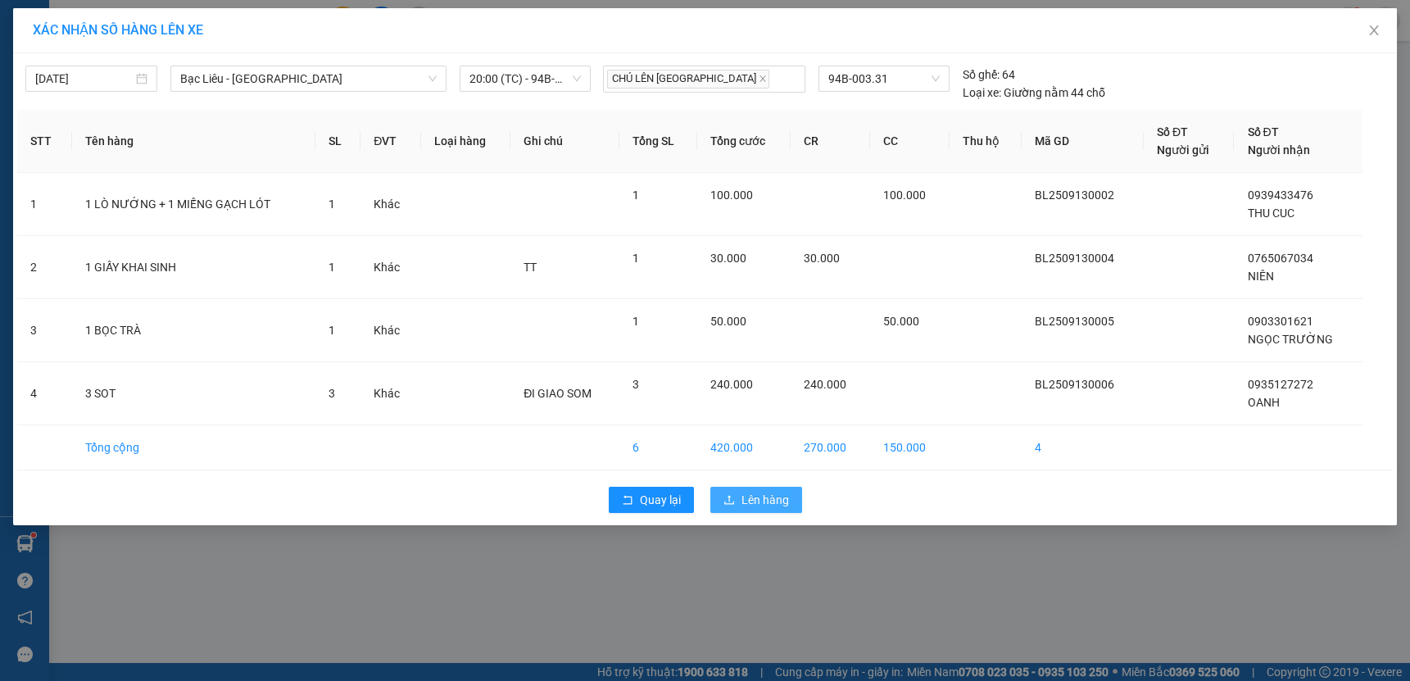
click at [761, 506] on span "Lên hàng" at bounding box center [765, 500] width 48 height 18
